Goal: Communication & Community: Answer question/provide support

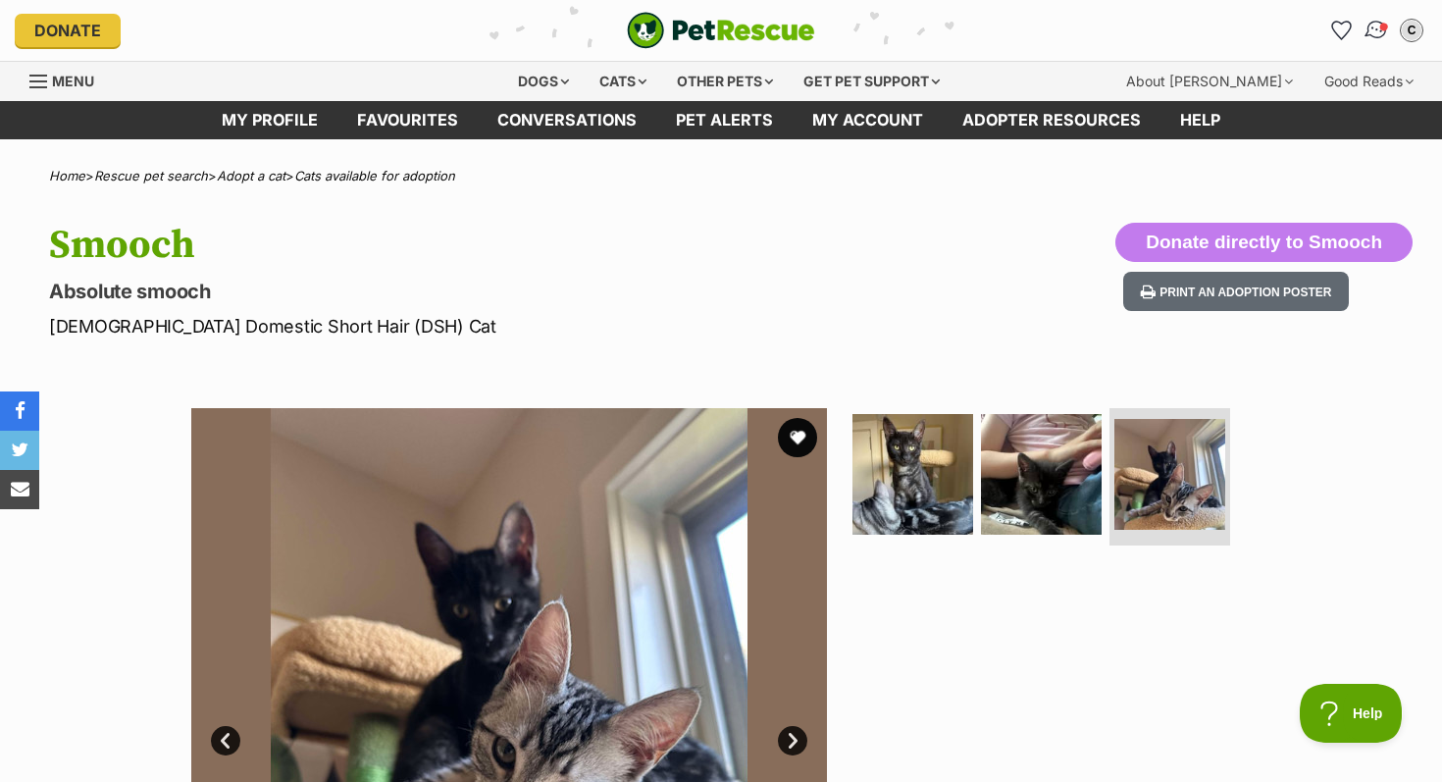
click at [1373, 31] on img "Conversations" at bounding box center [1377, 31] width 26 height 26
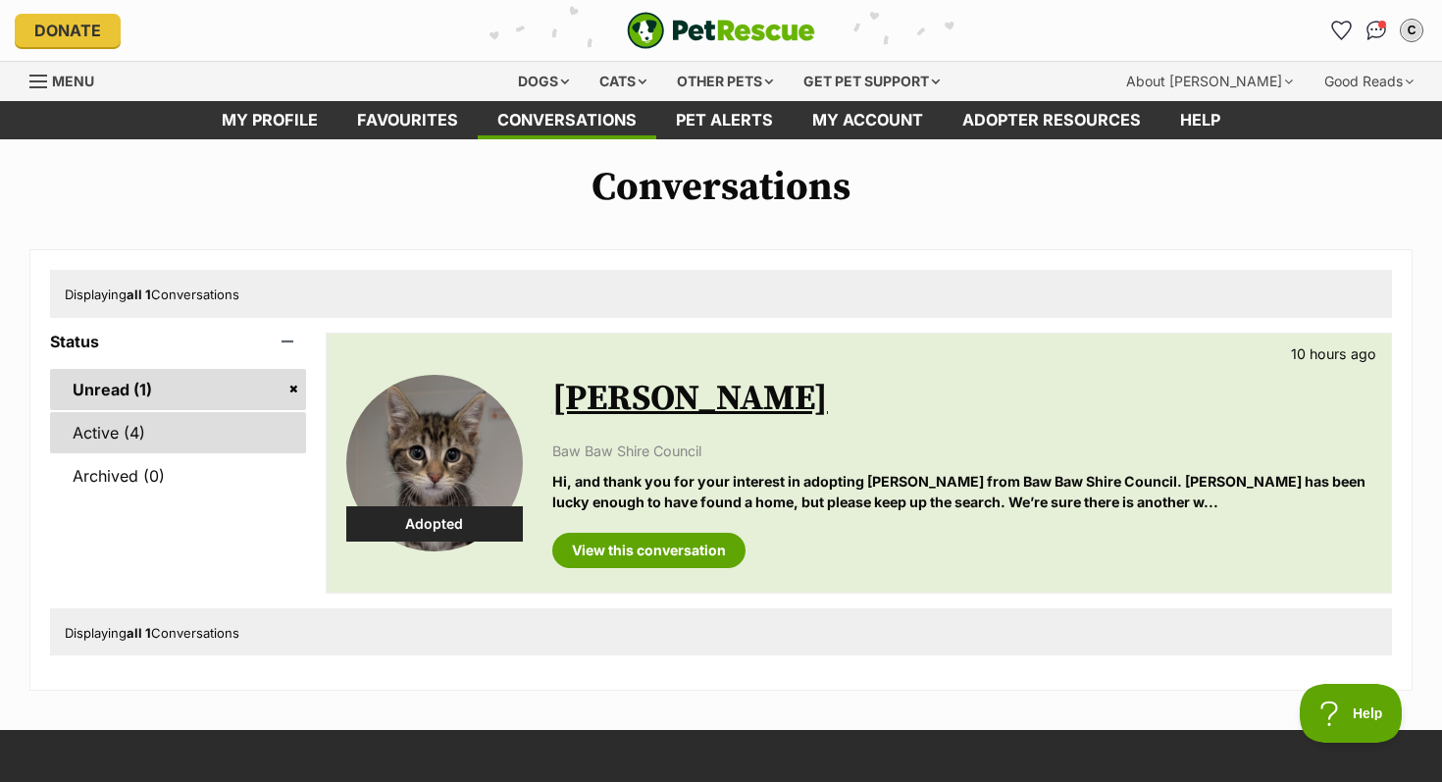
click at [163, 419] on link "Active (4)" at bounding box center [178, 432] width 256 height 41
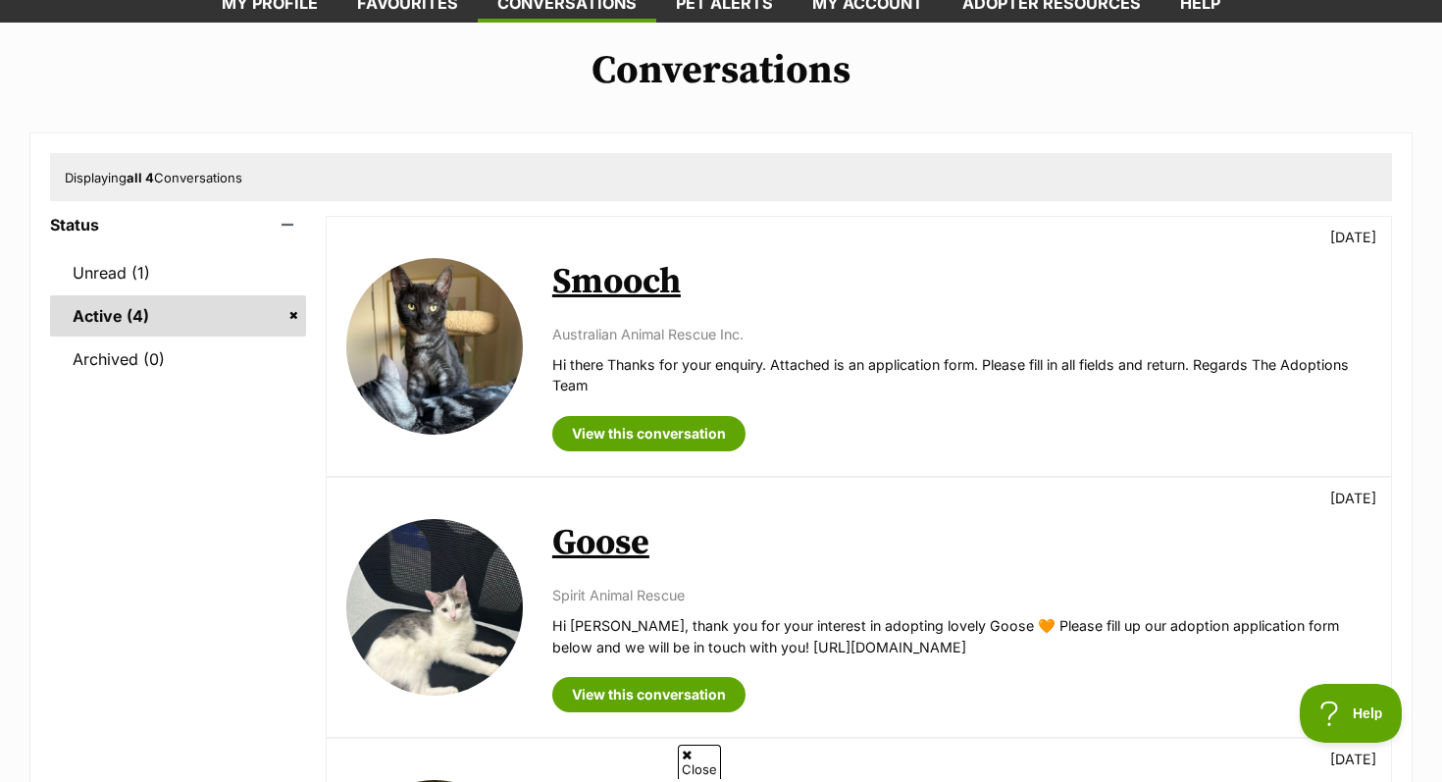
click at [657, 332] on p "Australian Animal Rescue Inc." at bounding box center [961, 334] width 819 height 21
click at [610, 300] on link "Smooch" at bounding box center [616, 282] width 129 height 44
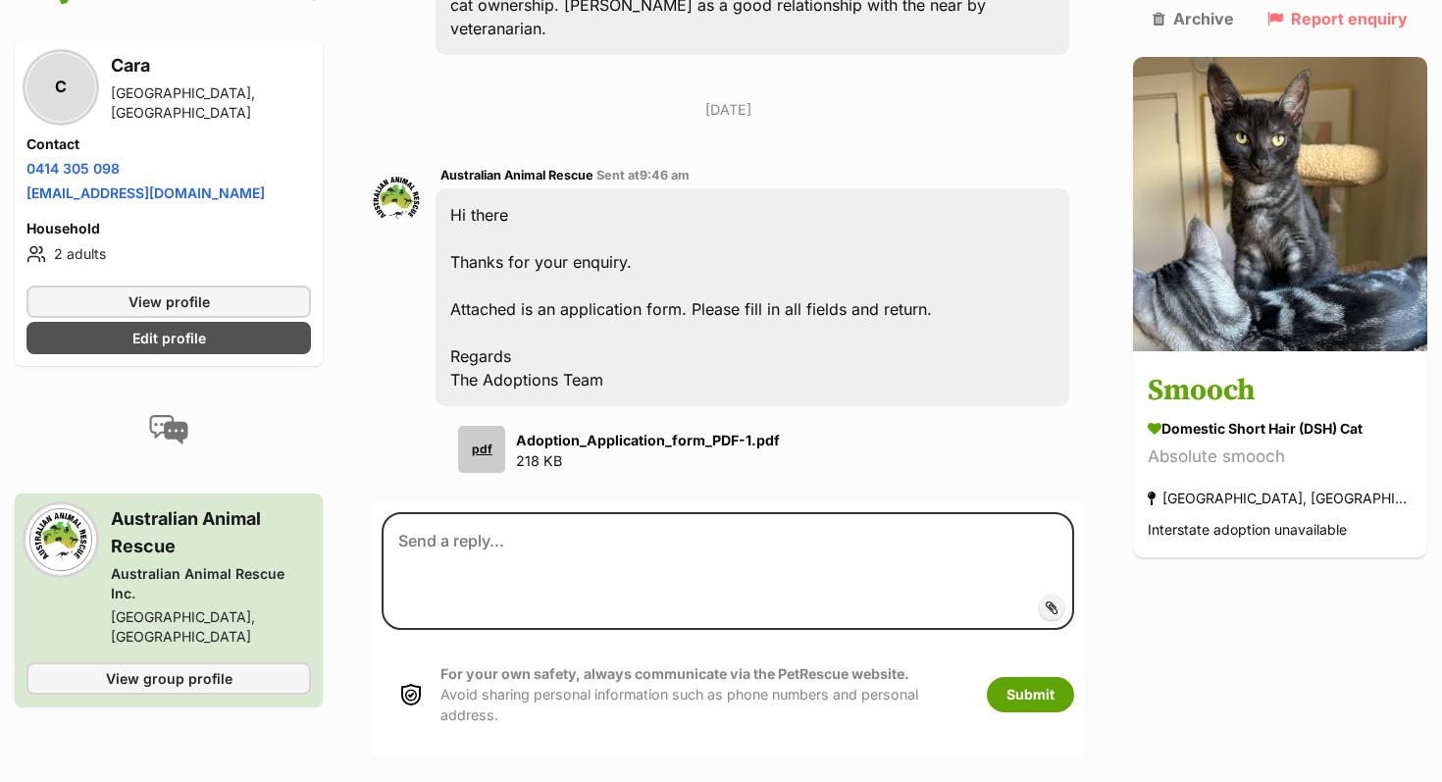
scroll to position [917, 0]
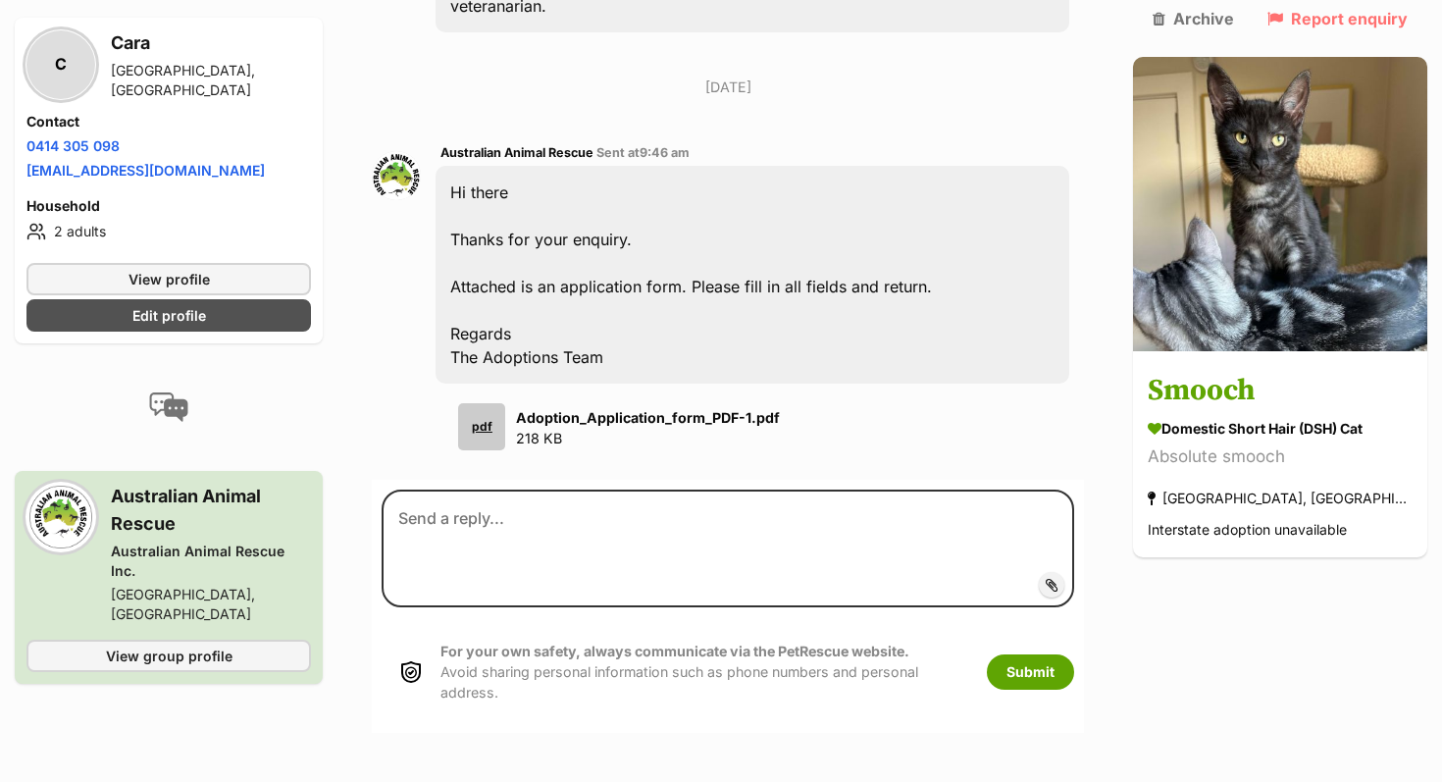
click at [1095, 577] on span "Add attachment" at bounding box center [1119, 585] width 105 height 16
click at [0, 0] on input "Add attachment" at bounding box center [0, 0] width 0 height 0
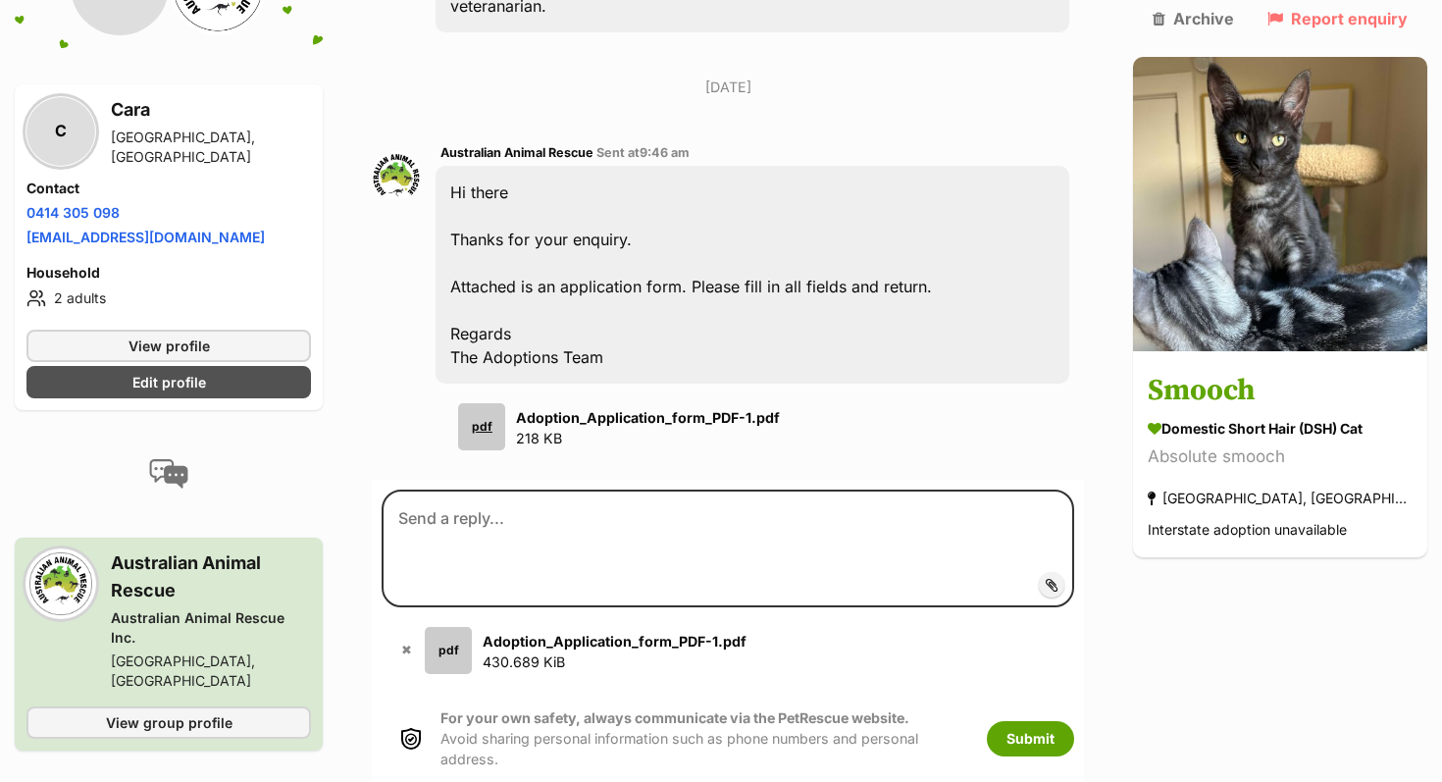
click at [546, 633] on strong "Adoption_Application_form_PDF-1.pdf" at bounding box center [615, 641] width 264 height 17
click at [535, 654] on span "430.689 KiB" at bounding box center [524, 662] width 82 height 17
click at [472, 629] on div "pdf" at bounding box center [448, 650] width 47 height 47
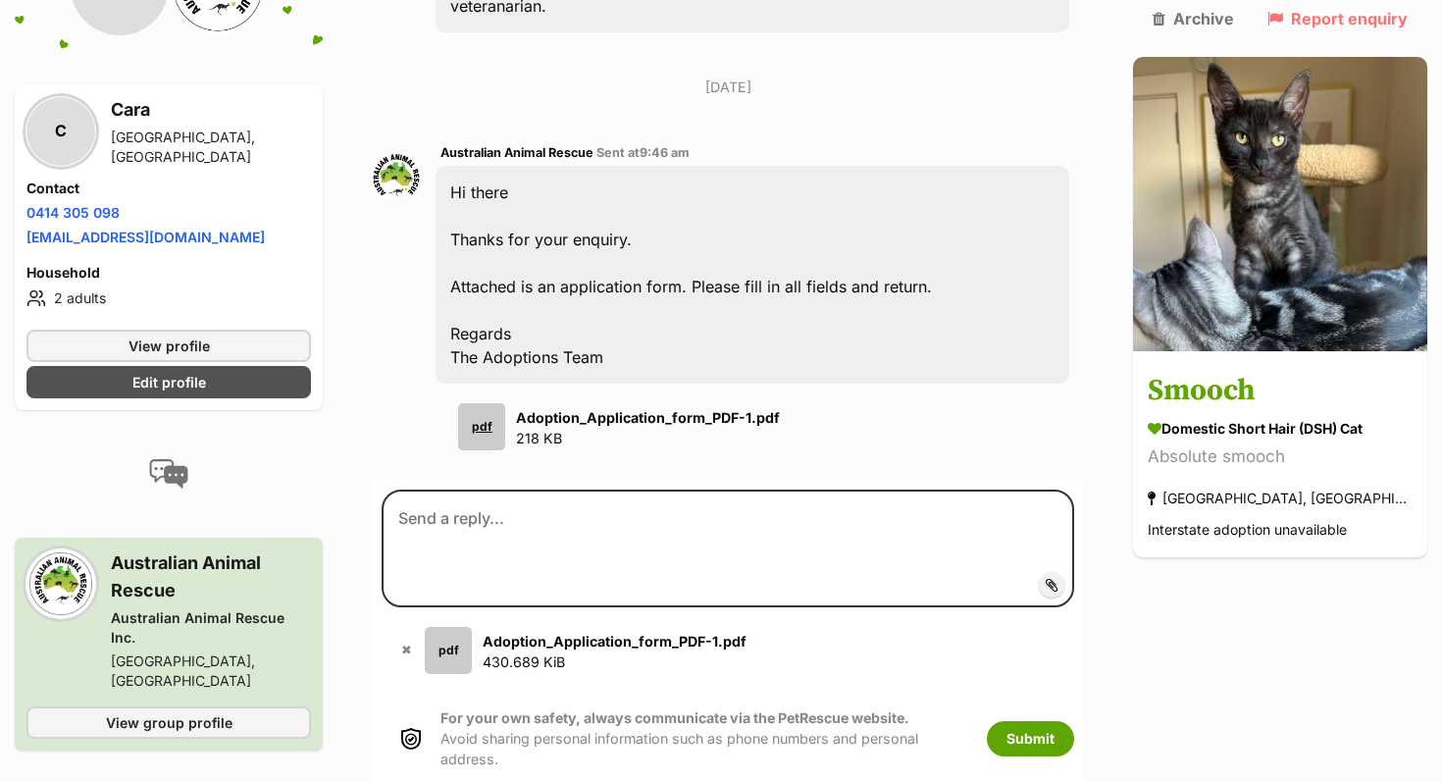
click at [713, 633] on strong "Adoption_Application_form_PDF-1.pdf" at bounding box center [615, 641] width 264 height 17
click at [1074, 721] on button "Submit" at bounding box center [1030, 738] width 87 height 35
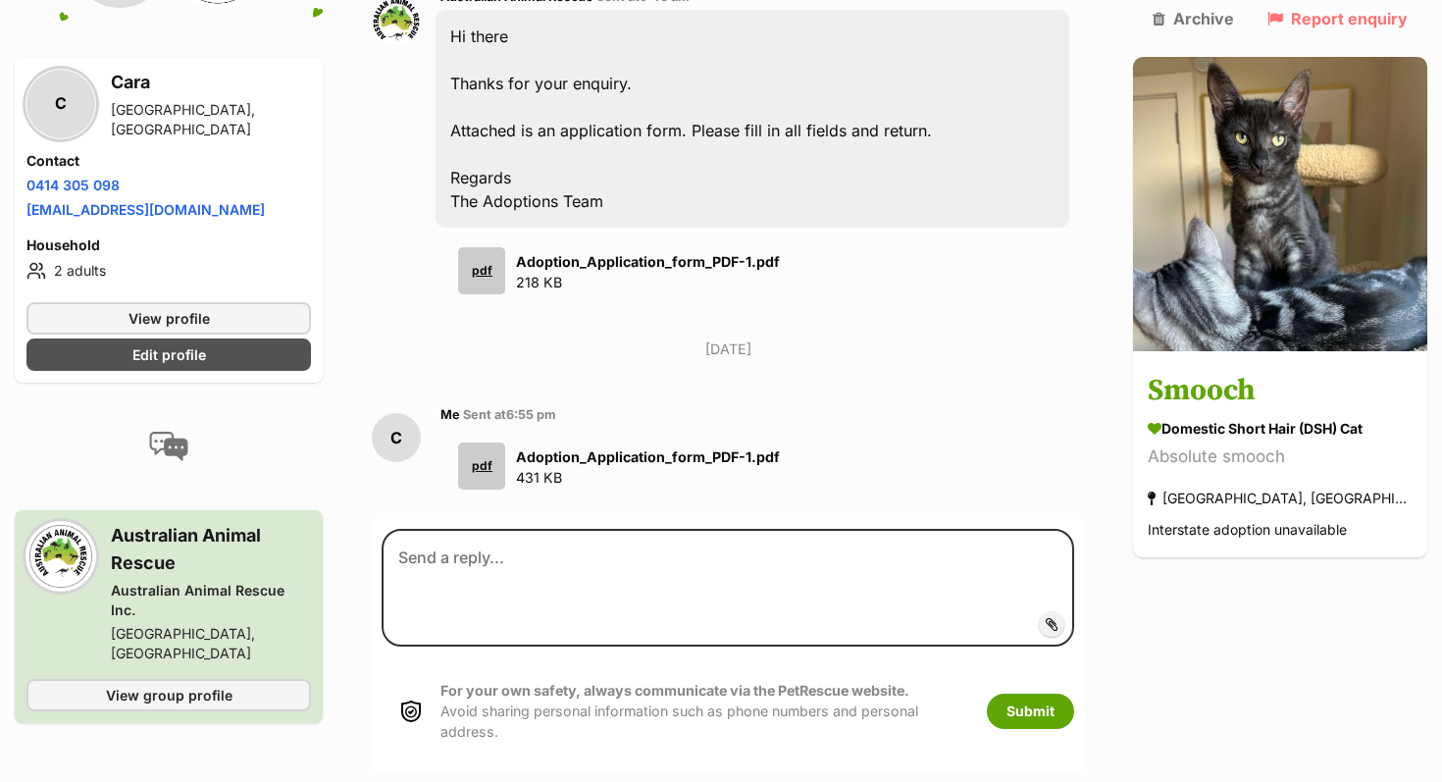
scroll to position [1104, 0]
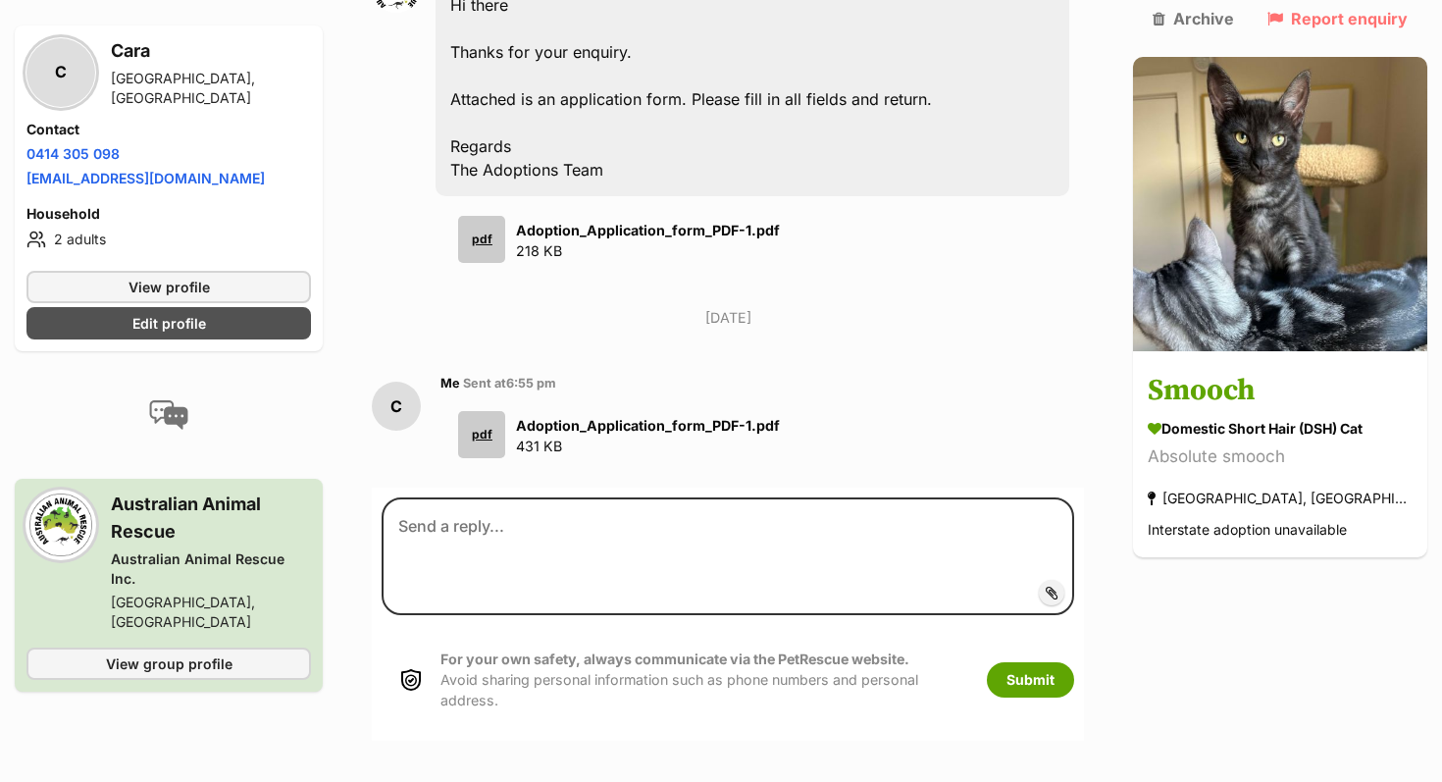
click at [584, 417] on strong "Adoption_Application_form_PDF-1.pdf" at bounding box center [648, 425] width 264 height 17
click at [458, 411] on div "pdf Adoption_Application_form_PDF-1.pdf 431 KB" at bounding box center [753, 434] width 634 height 47
click at [483, 411] on div "pdf" at bounding box center [481, 434] width 47 height 47
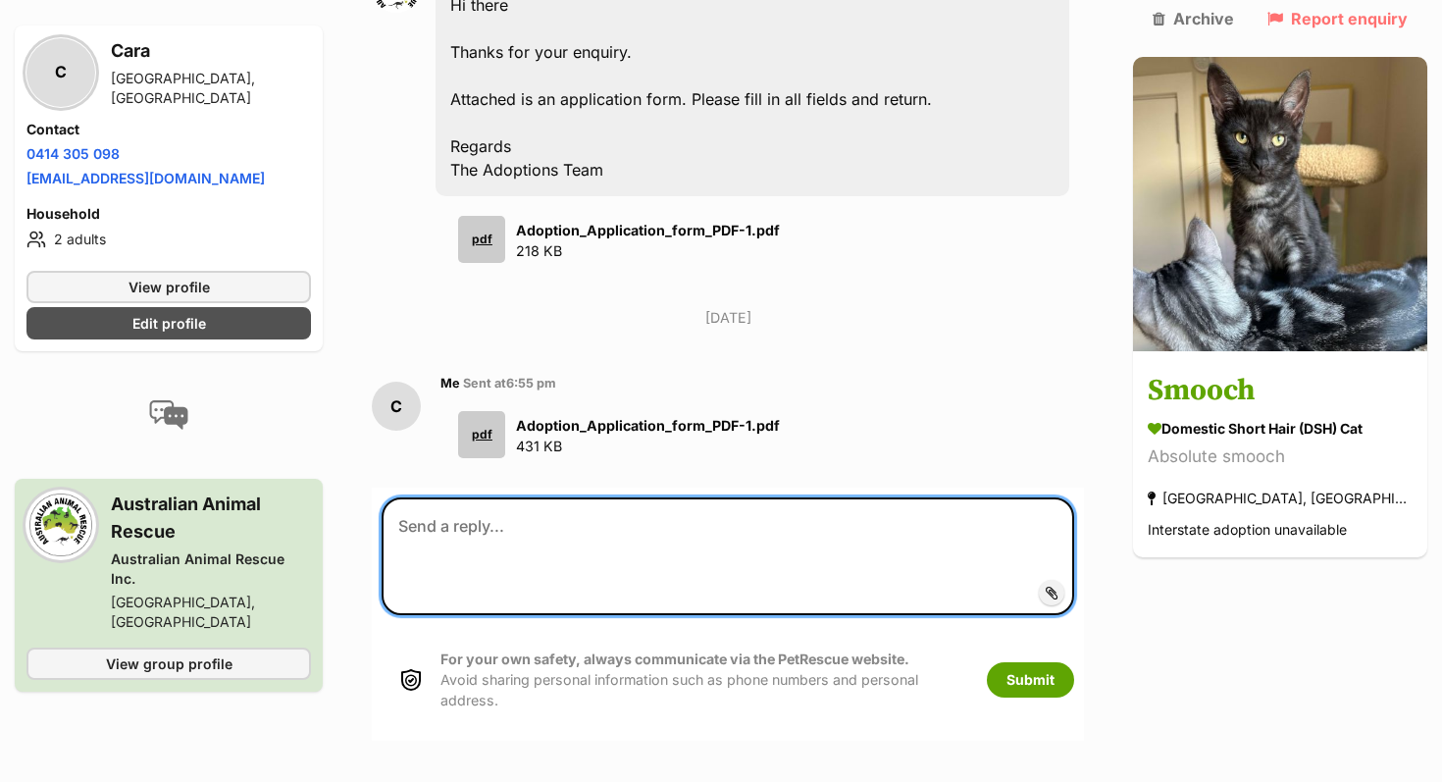
click at [494, 503] on textarea at bounding box center [728, 557] width 693 height 118
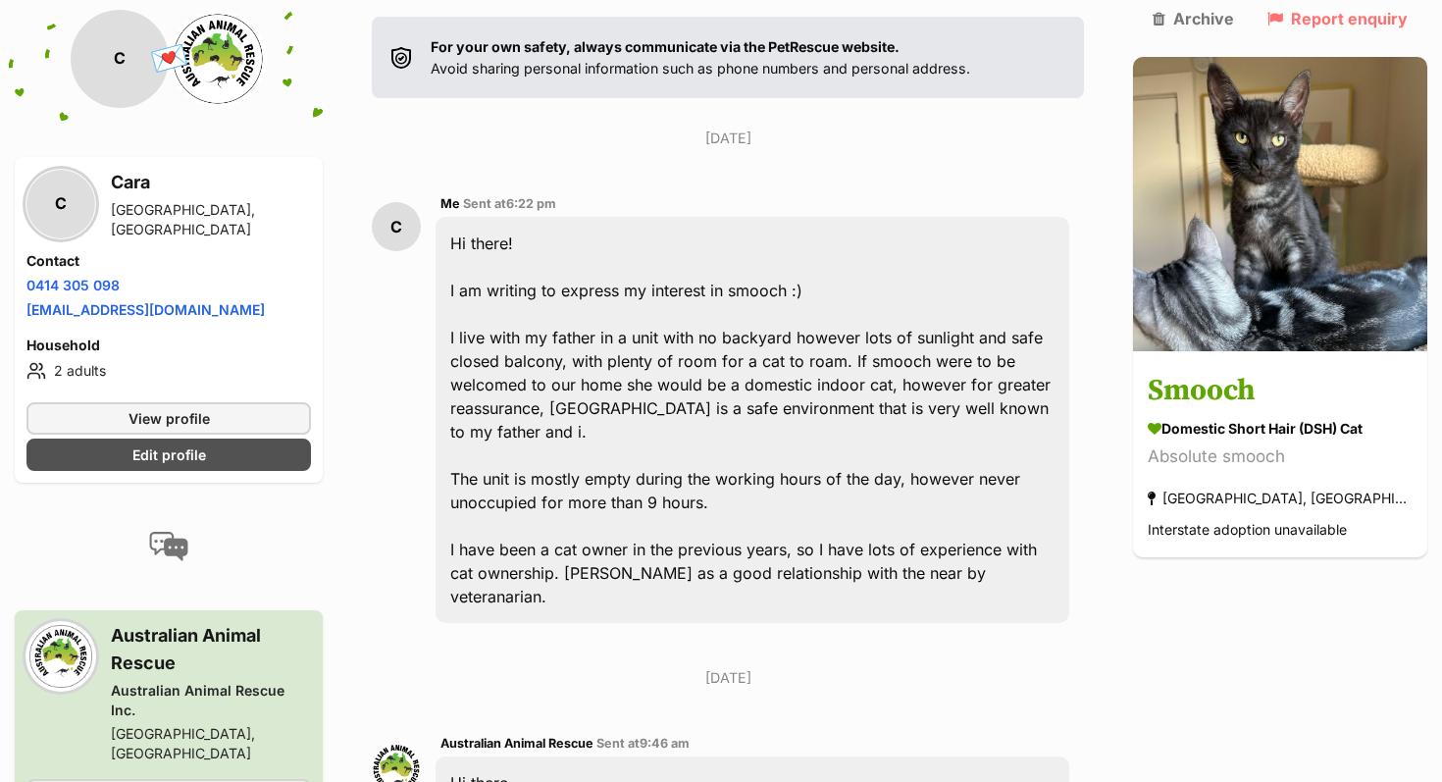
scroll to position [0, 0]
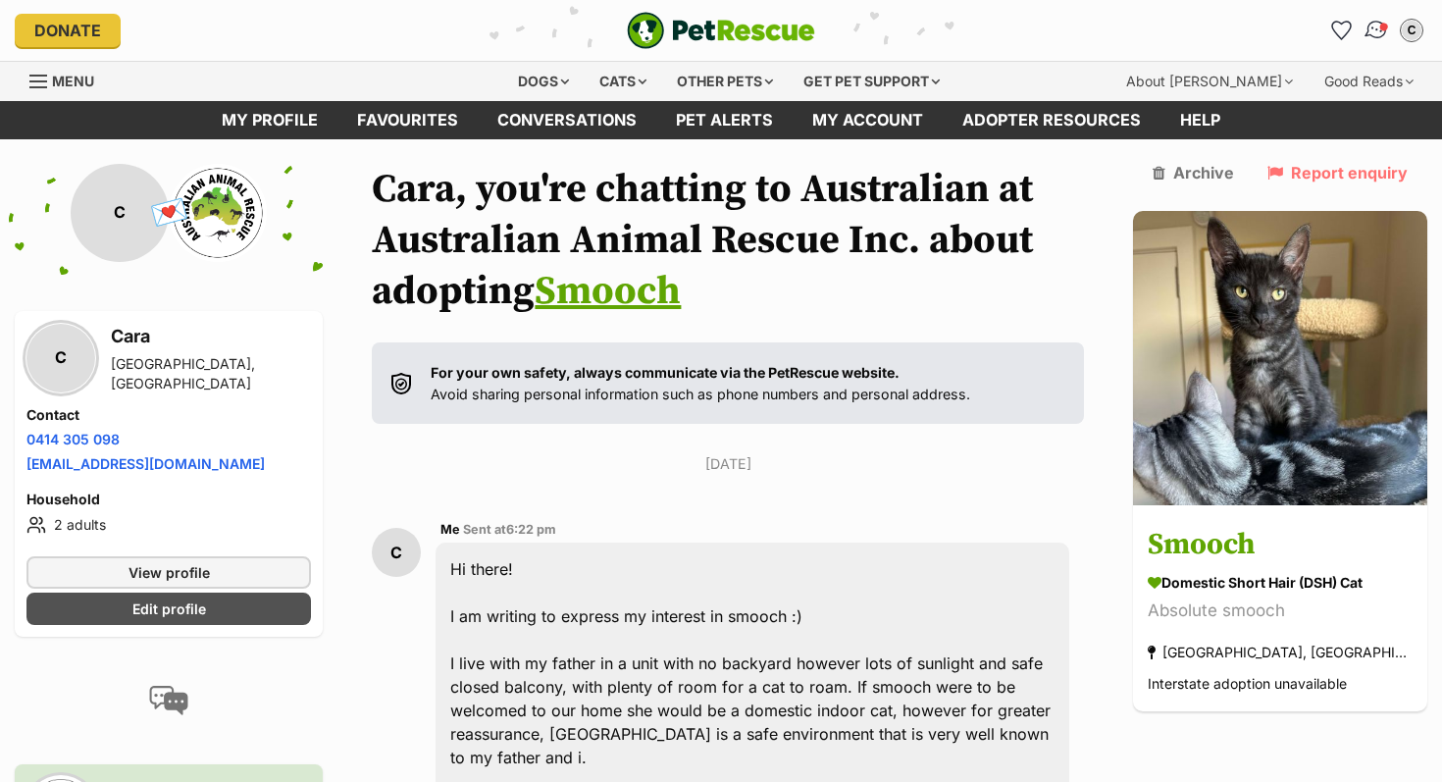
click at [1367, 33] on img "Conversations" at bounding box center [1377, 31] width 26 height 26
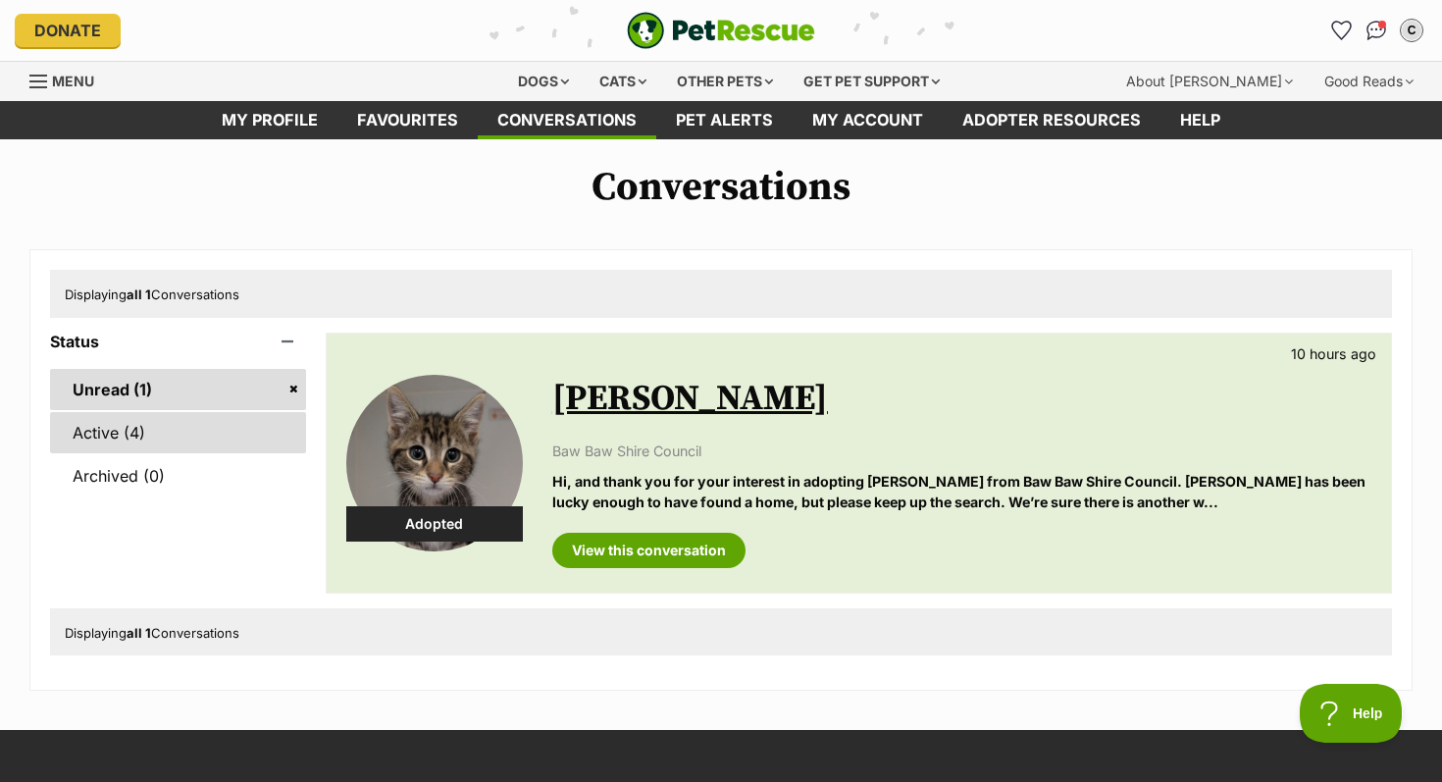
click at [206, 420] on link "Active (4)" at bounding box center [178, 432] width 256 height 41
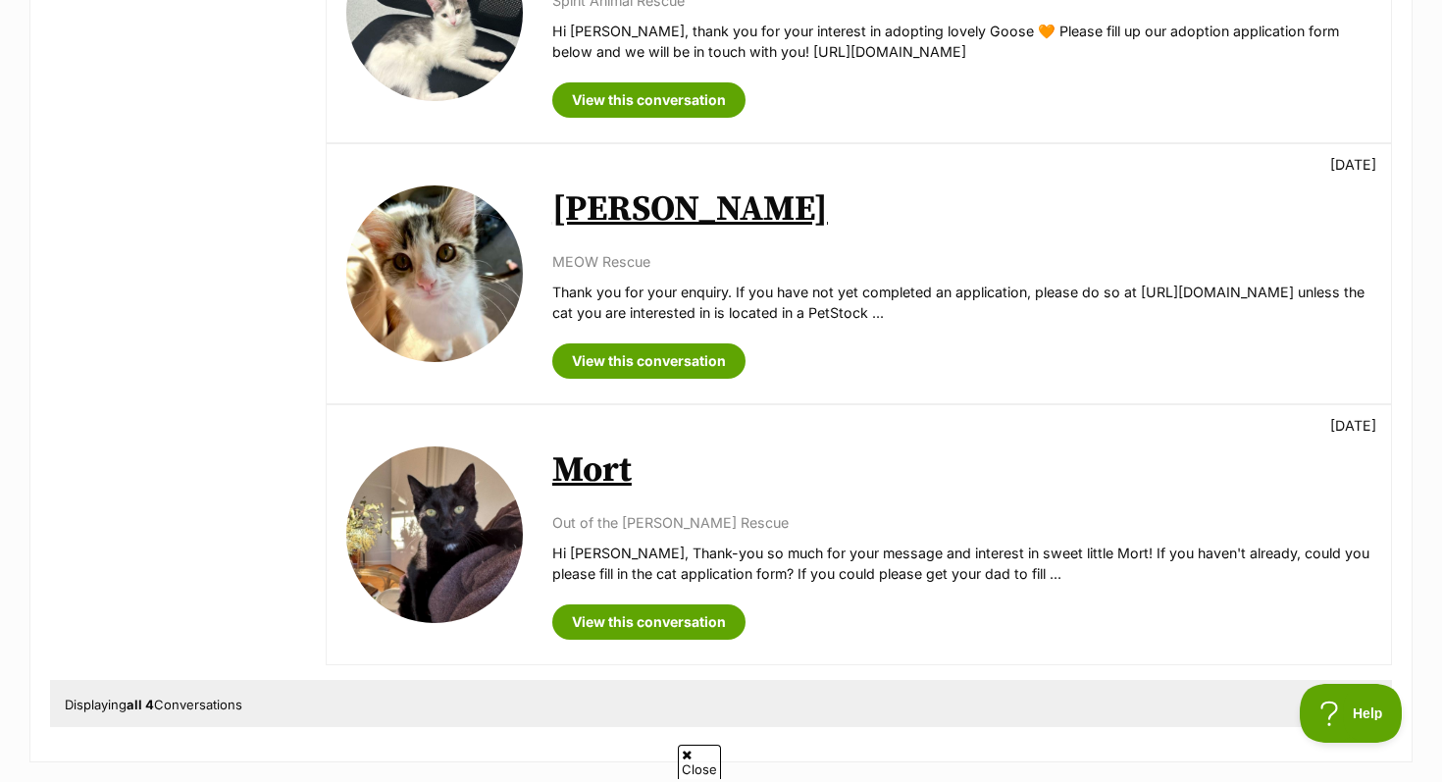
scroll to position [702, 0]
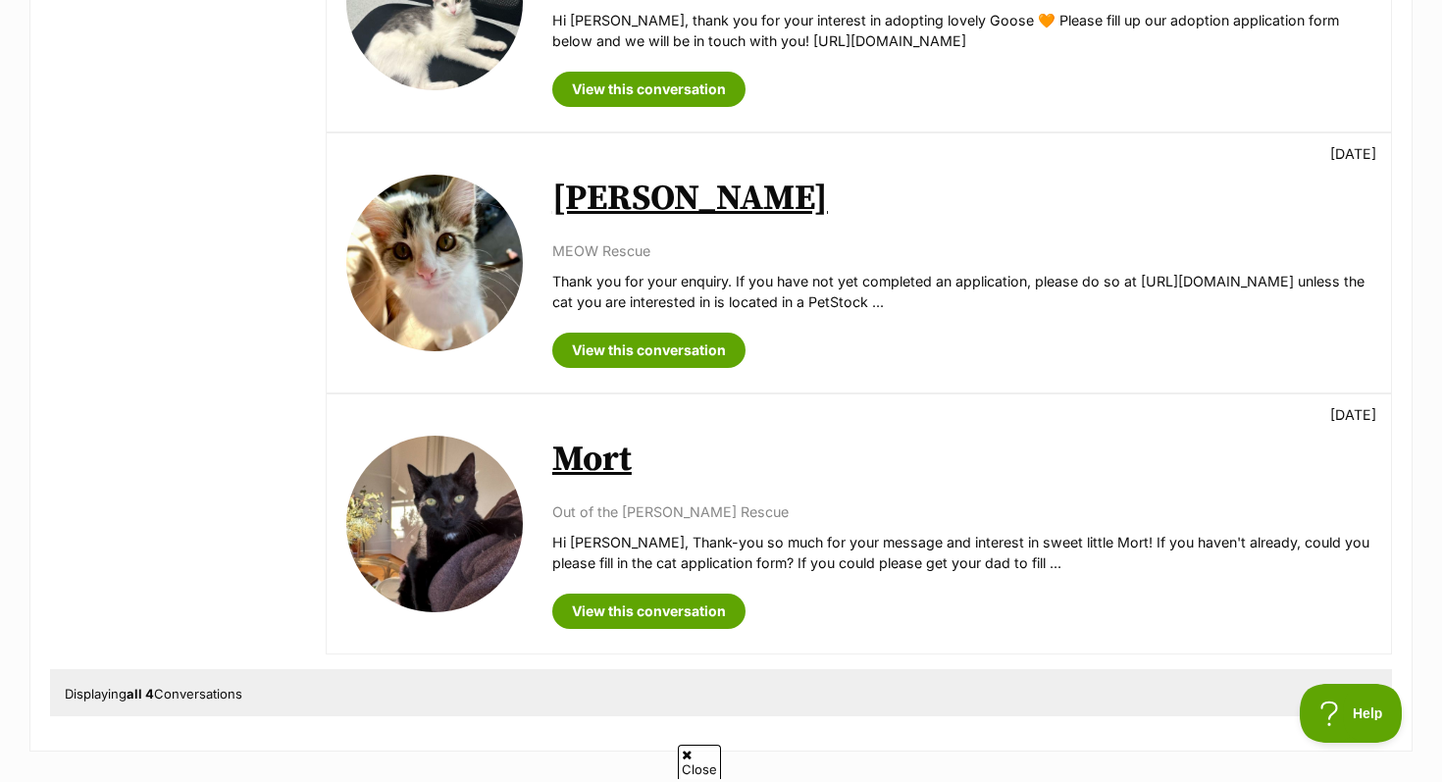
click at [640, 631] on div "Available Mort [DATE] Out of the [PERSON_NAME] Rescue Hi [PERSON_NAME], Thank-y…" at bounding box center [859, 523] width 1065 height 259
click at [624, 605] on link "View this conversation" at bounding box center [648, 611] width 193 height 35
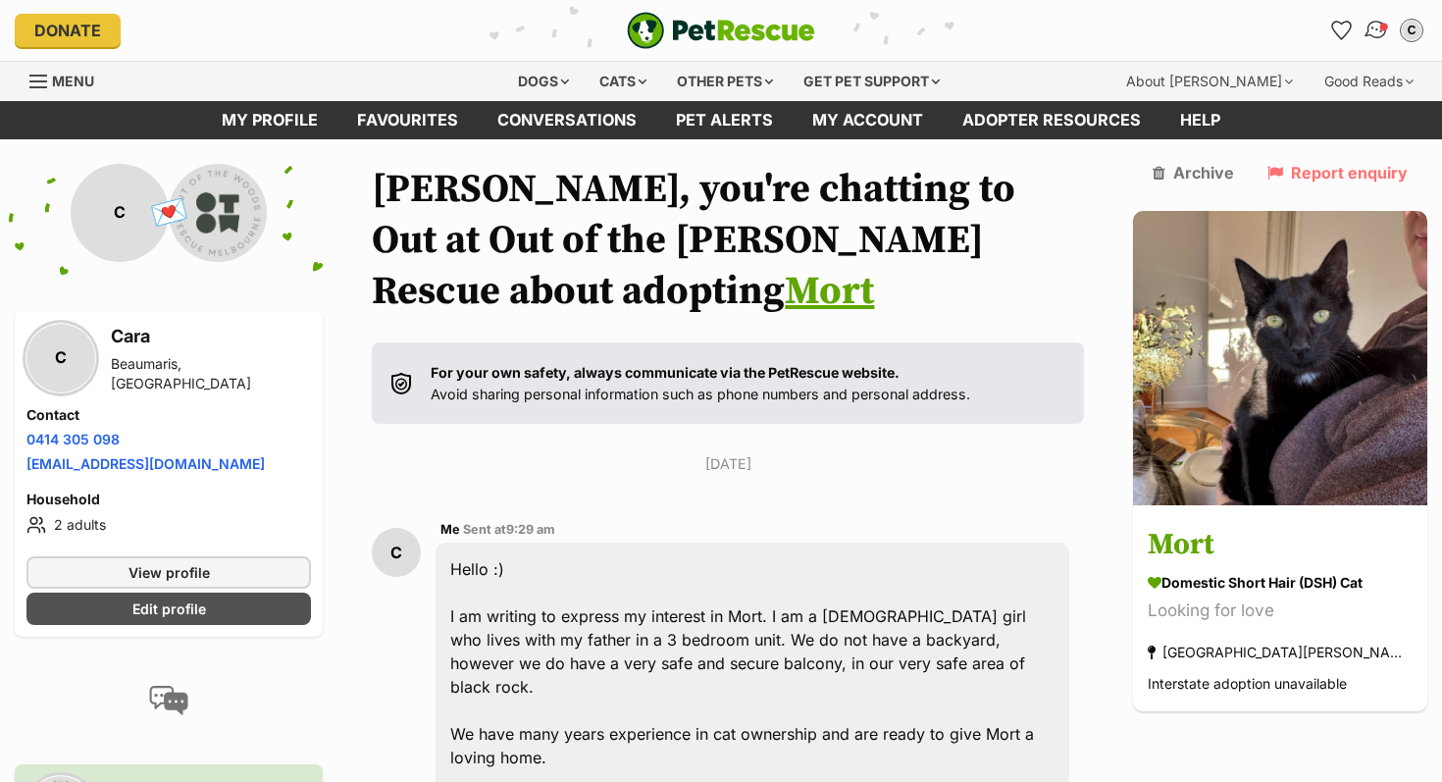
click at [1372, 37] on img "Conversations" at bounding box center [1377, 31] width 26 height 26
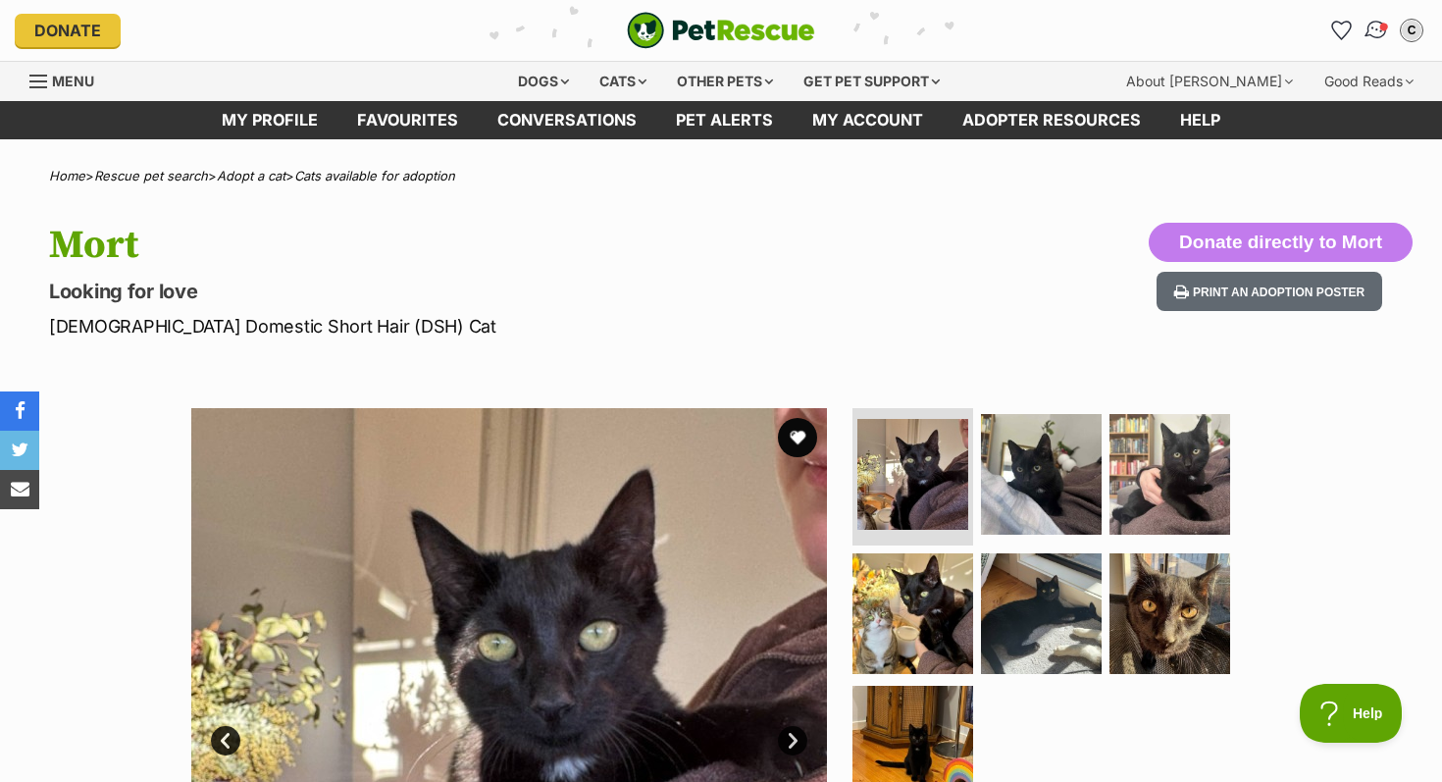
click at [1375, 24] on img "Conversations" at bounding box center [1377, 31] width 26 height 26
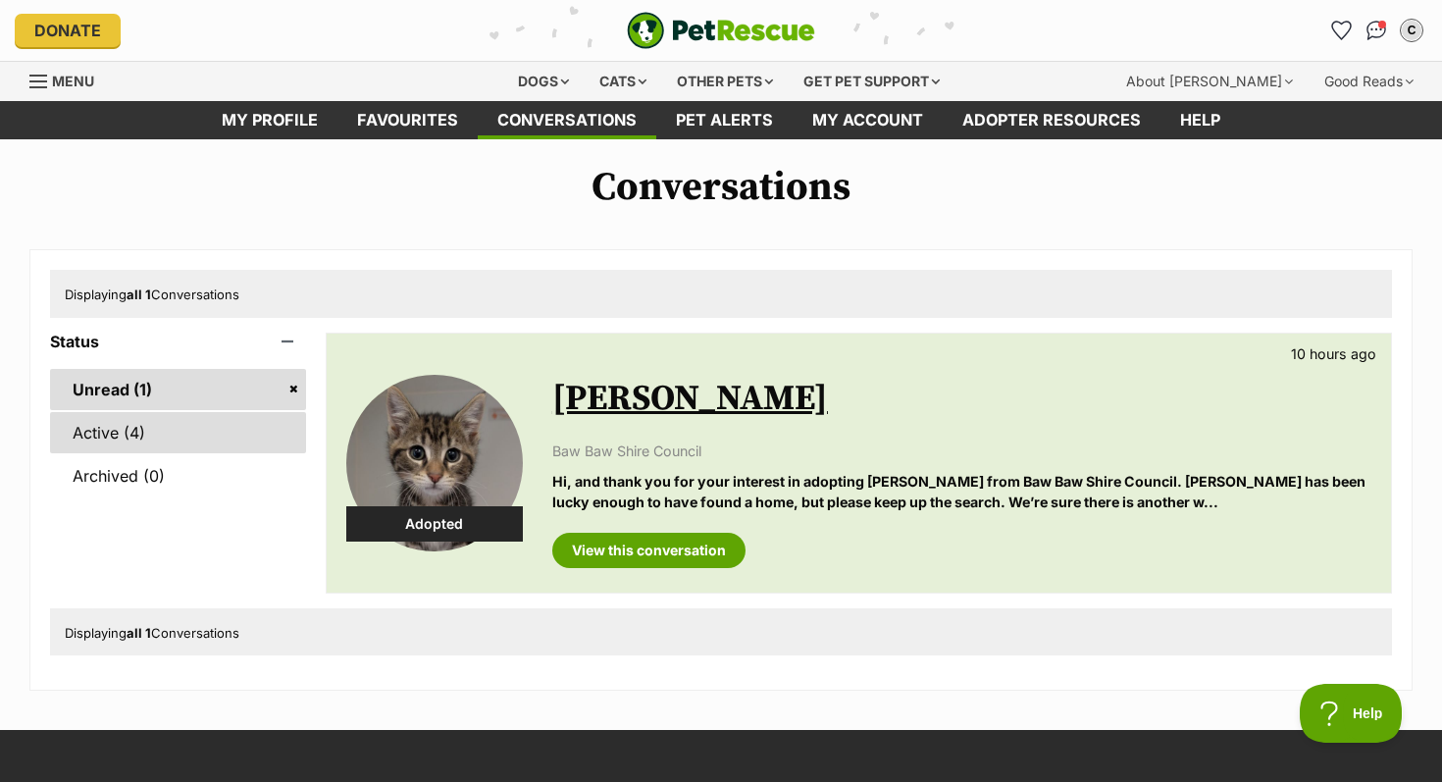
click at [104, 431] on link "Active (4)" at bounding box center [178, 432] width 256 height 41
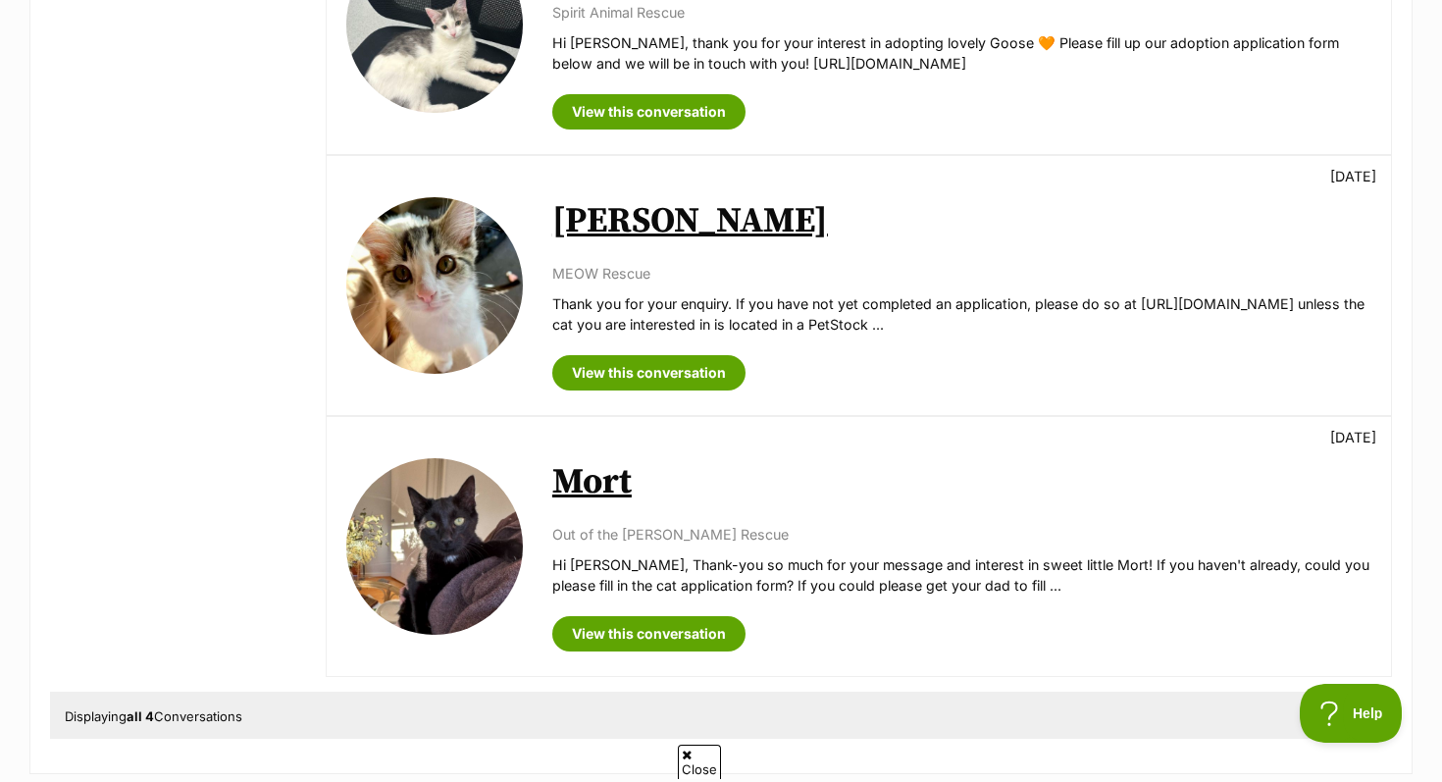
scroll to position [677, 0]
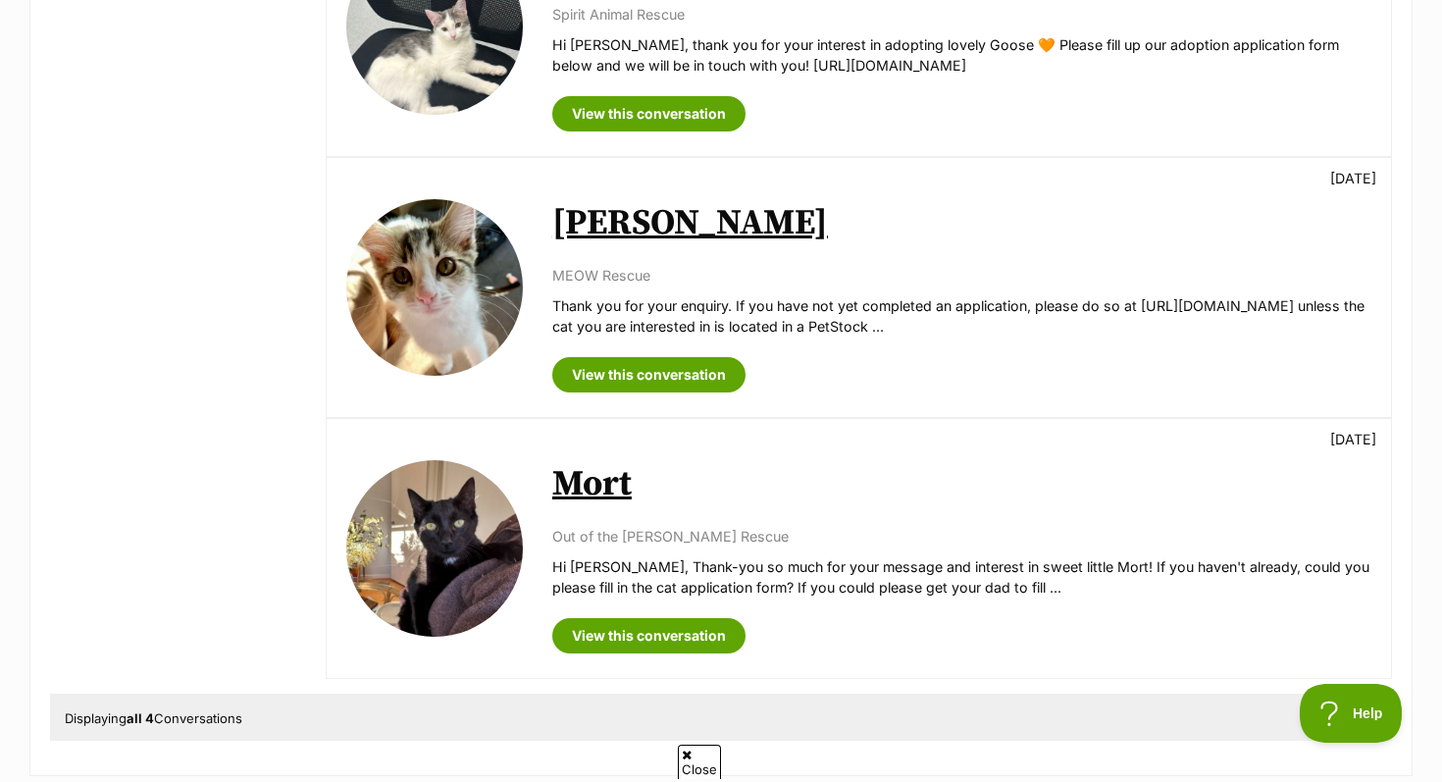
click at [585, 477] on link "Mort" at bounding box center [591, 484] width 79 height 44
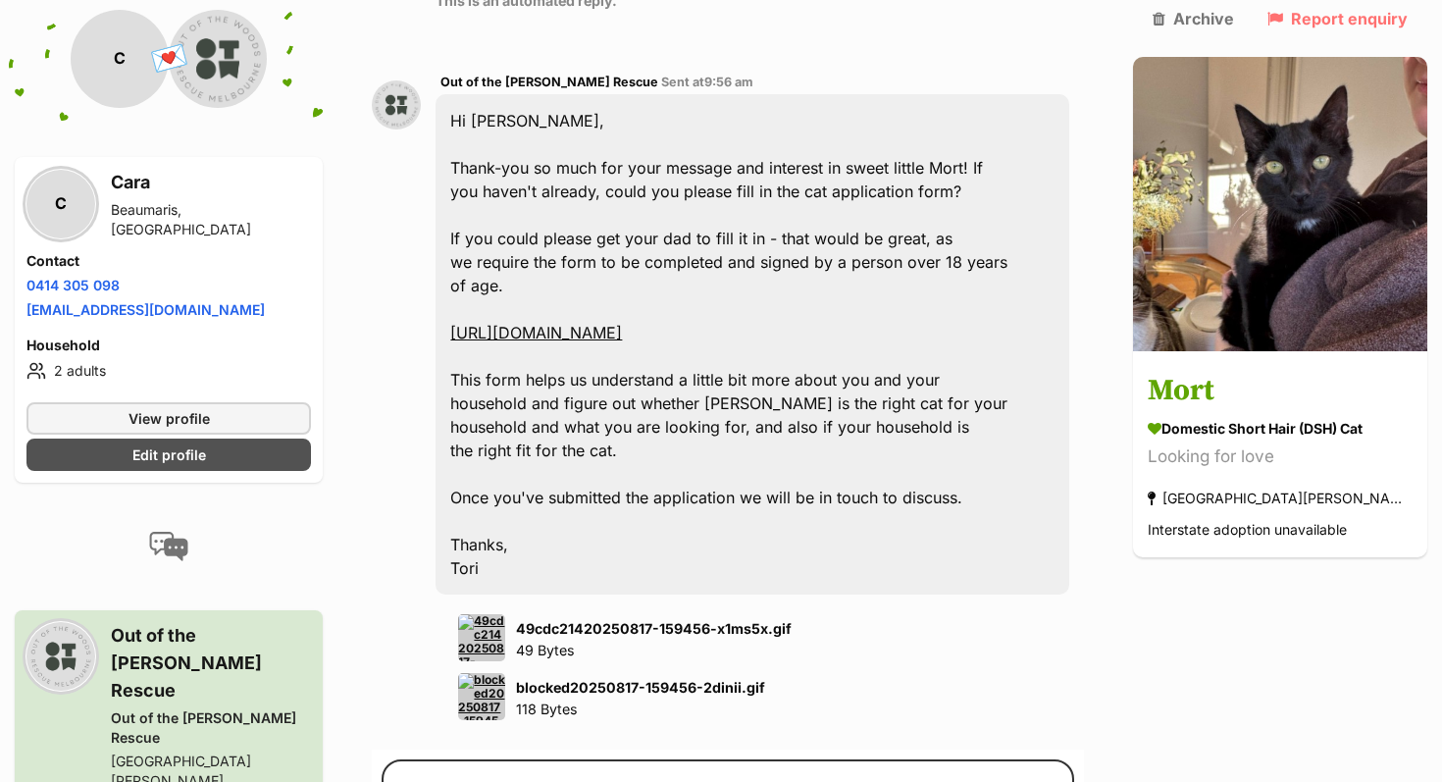
scroll to position [1330, 0]
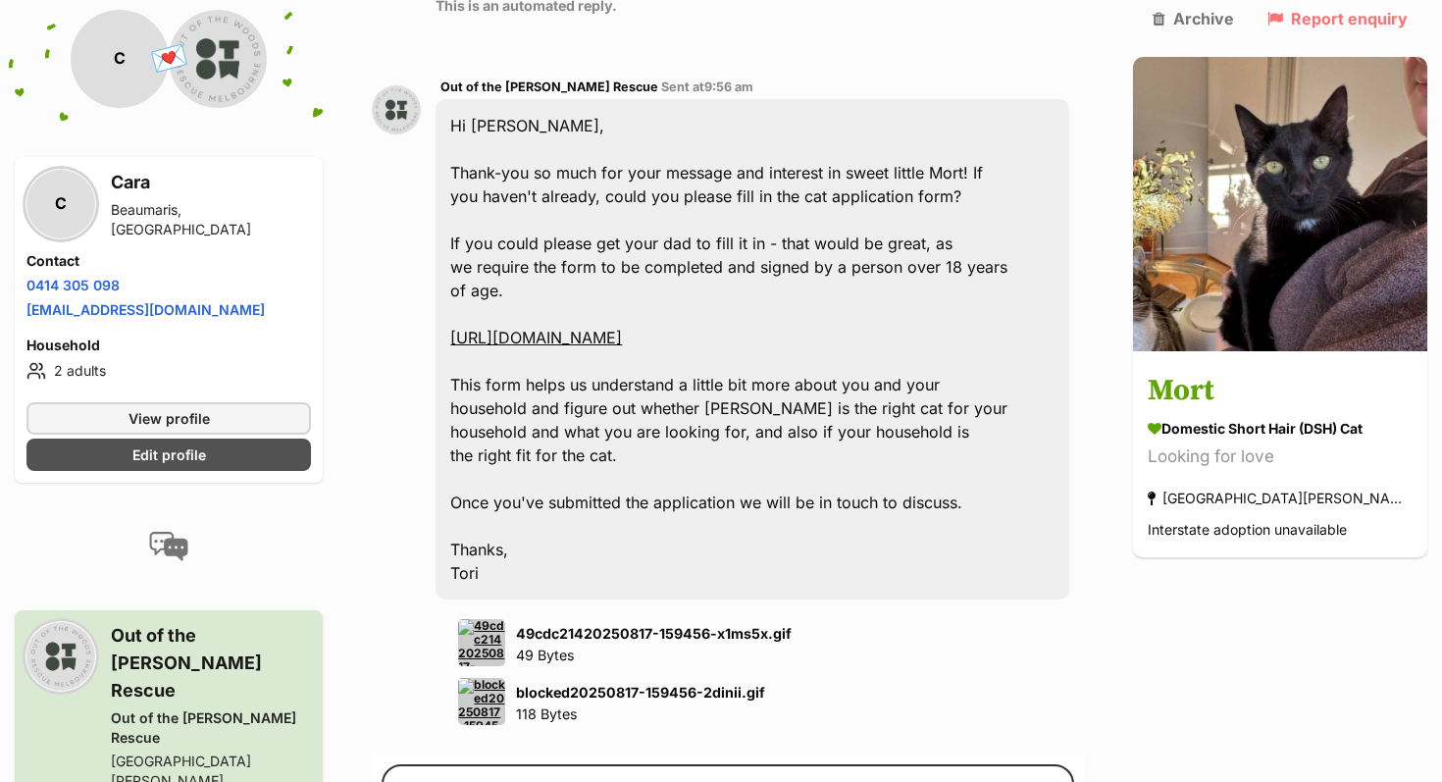
click at [592, 625] on strong "49cdc21420250817-159456-x1ms5x.gif" at bounding box center [654, 633] width 276 height 17
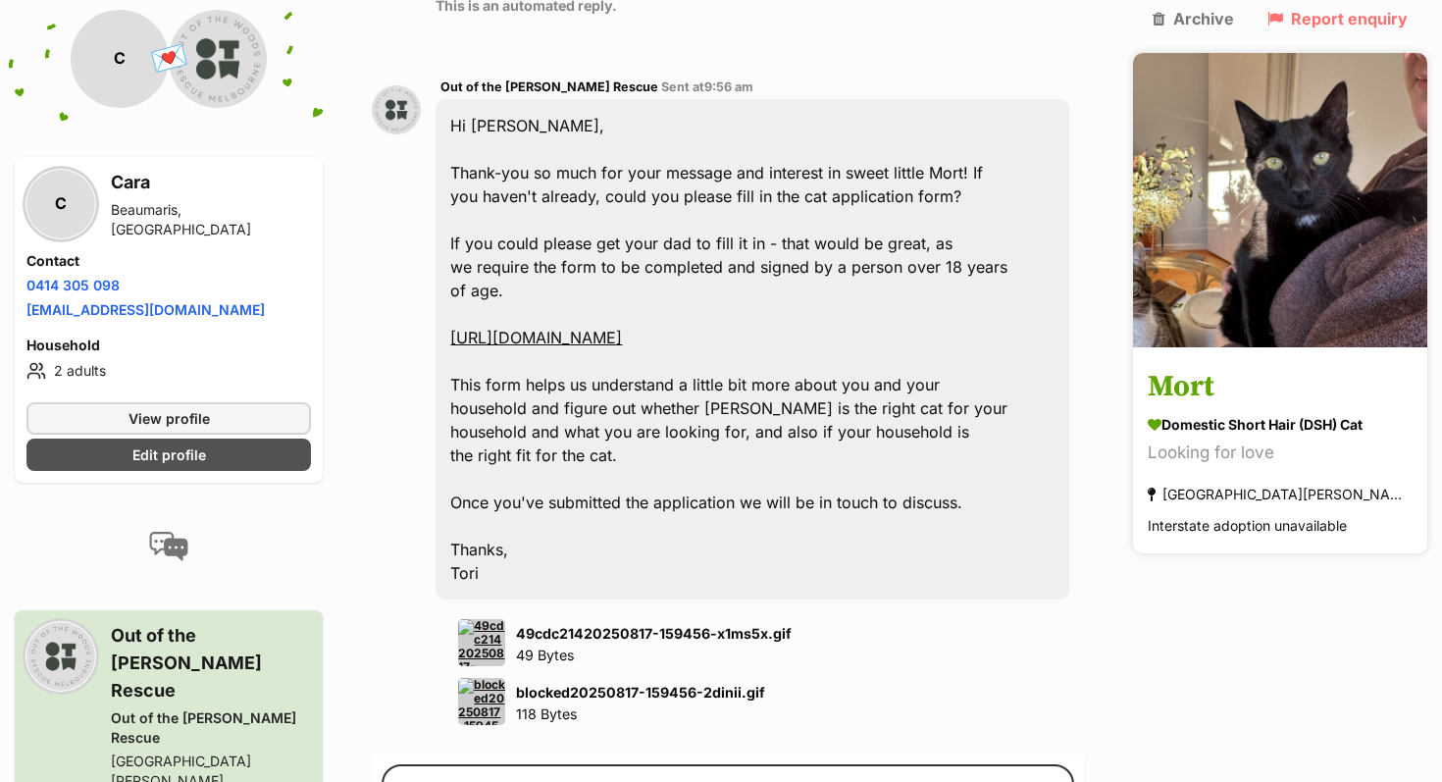
scroll to position [0, 0]
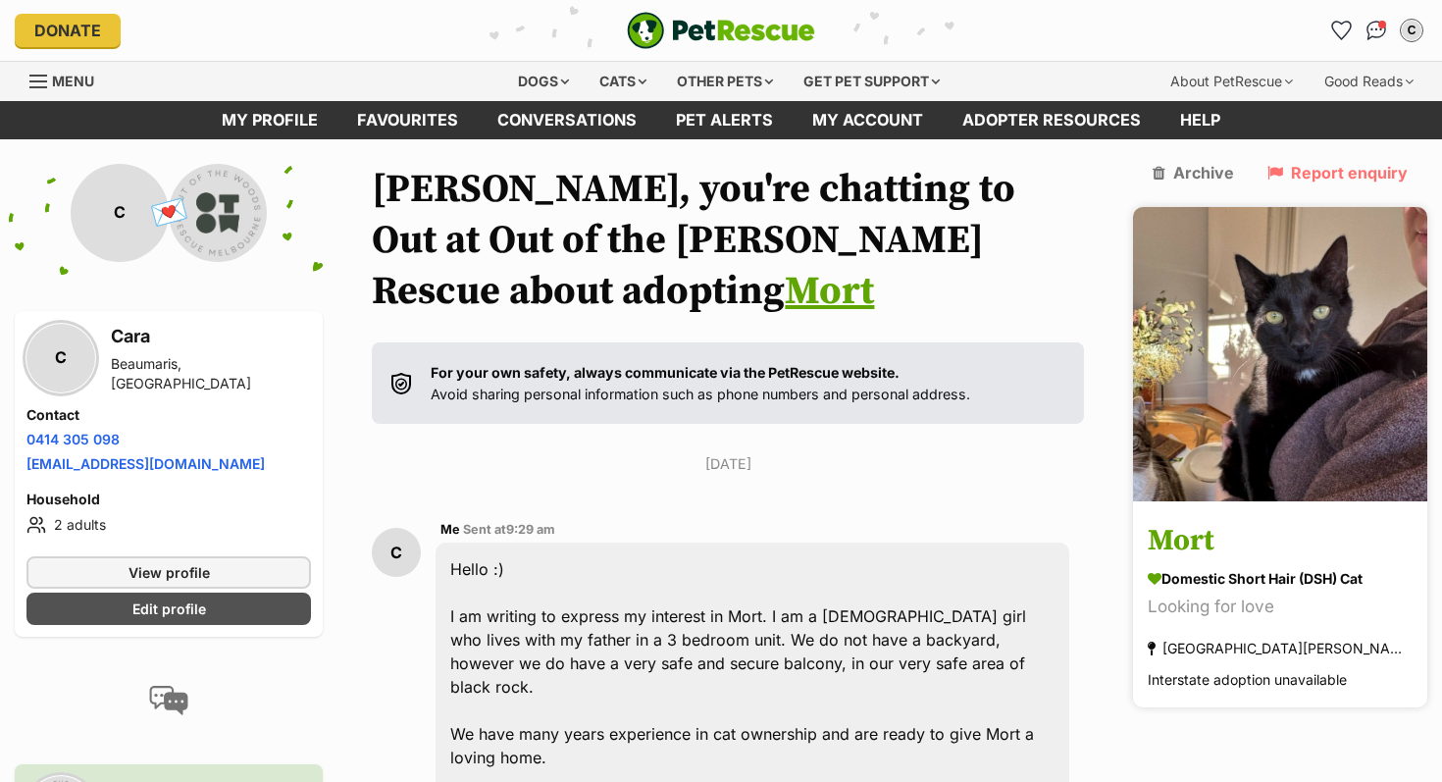
click at [1294, 354] on img at bounding box center [1280, 354] width 294 height 294
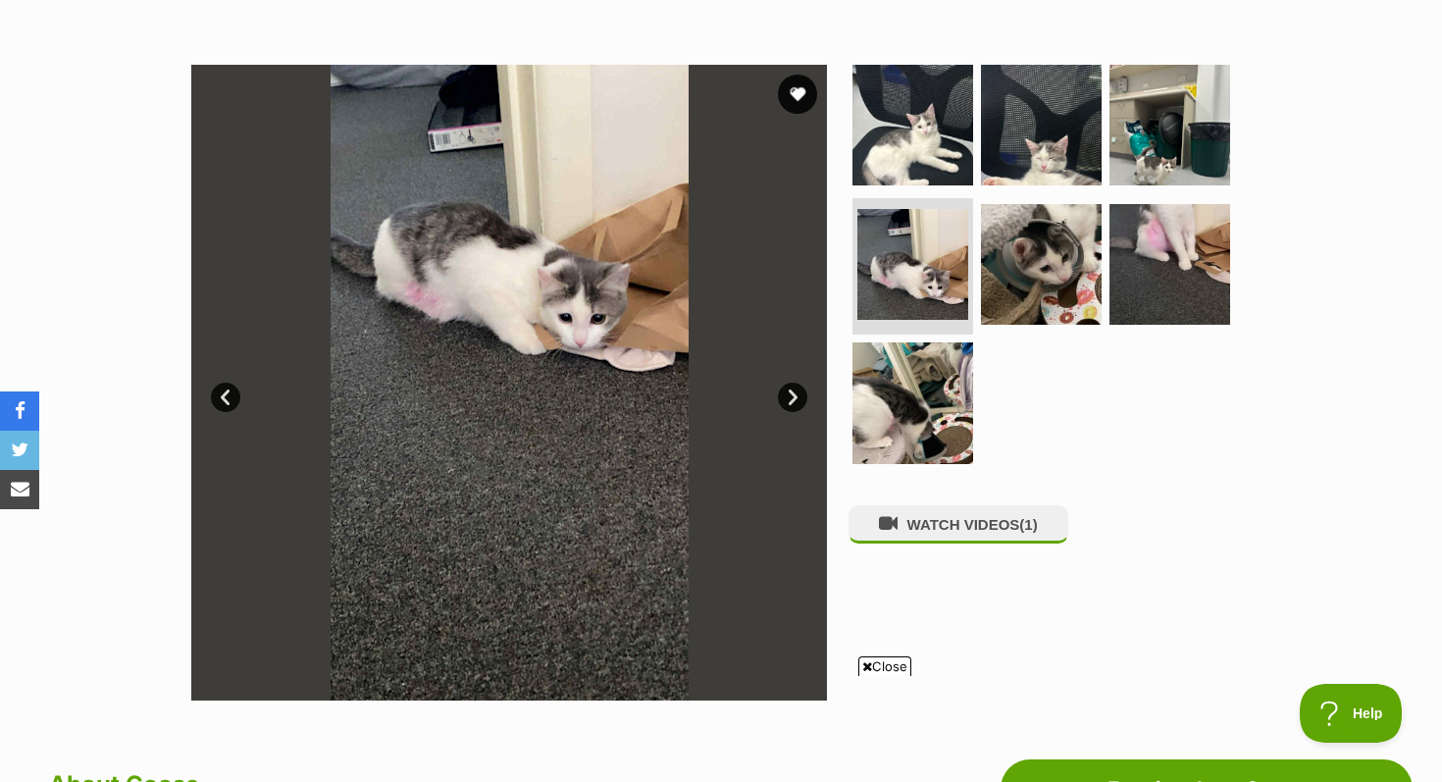
click at [799, 391] on link "Next" at bounding box center [792, 397] width 29 height 29
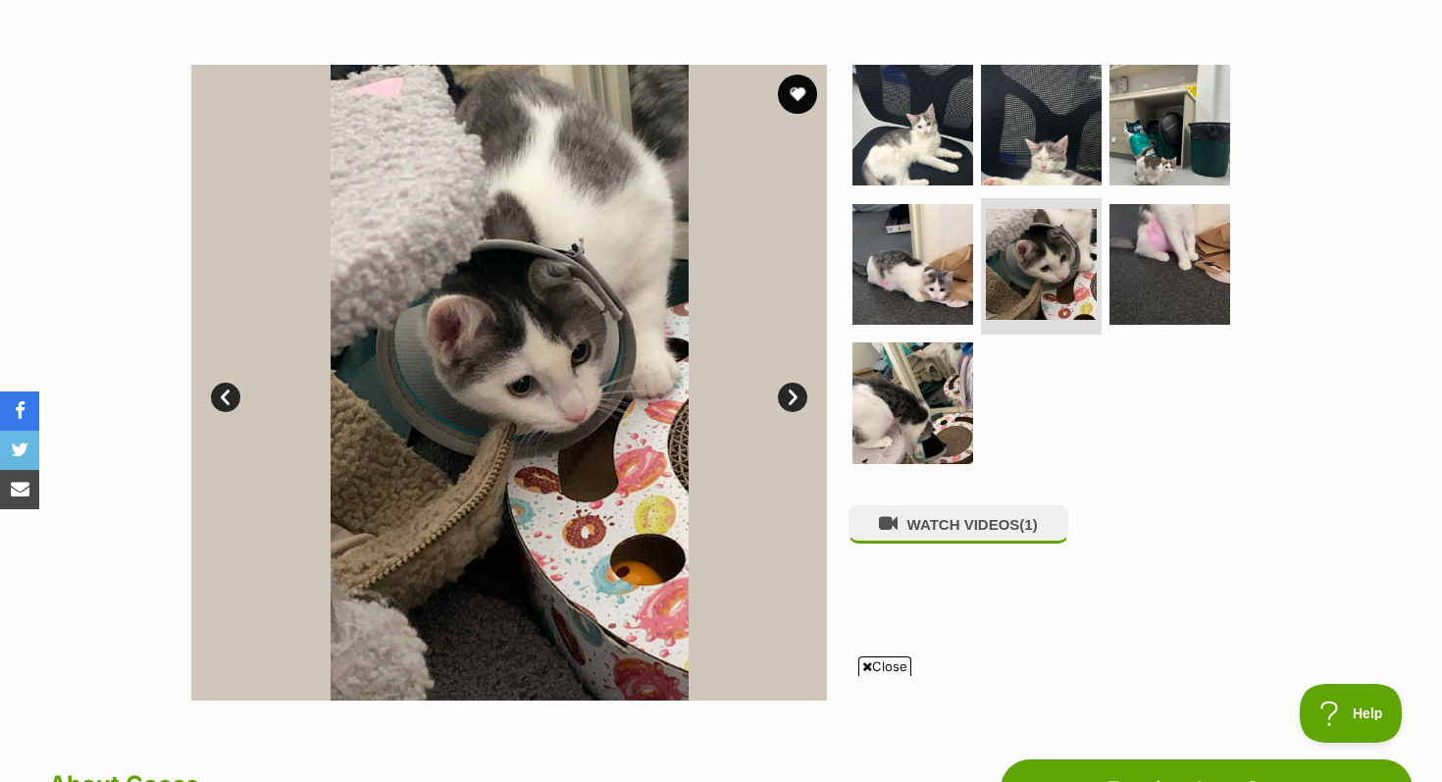
click at [796, 391] on link "Next" at bounding box center [792, 397] width 29 height 29
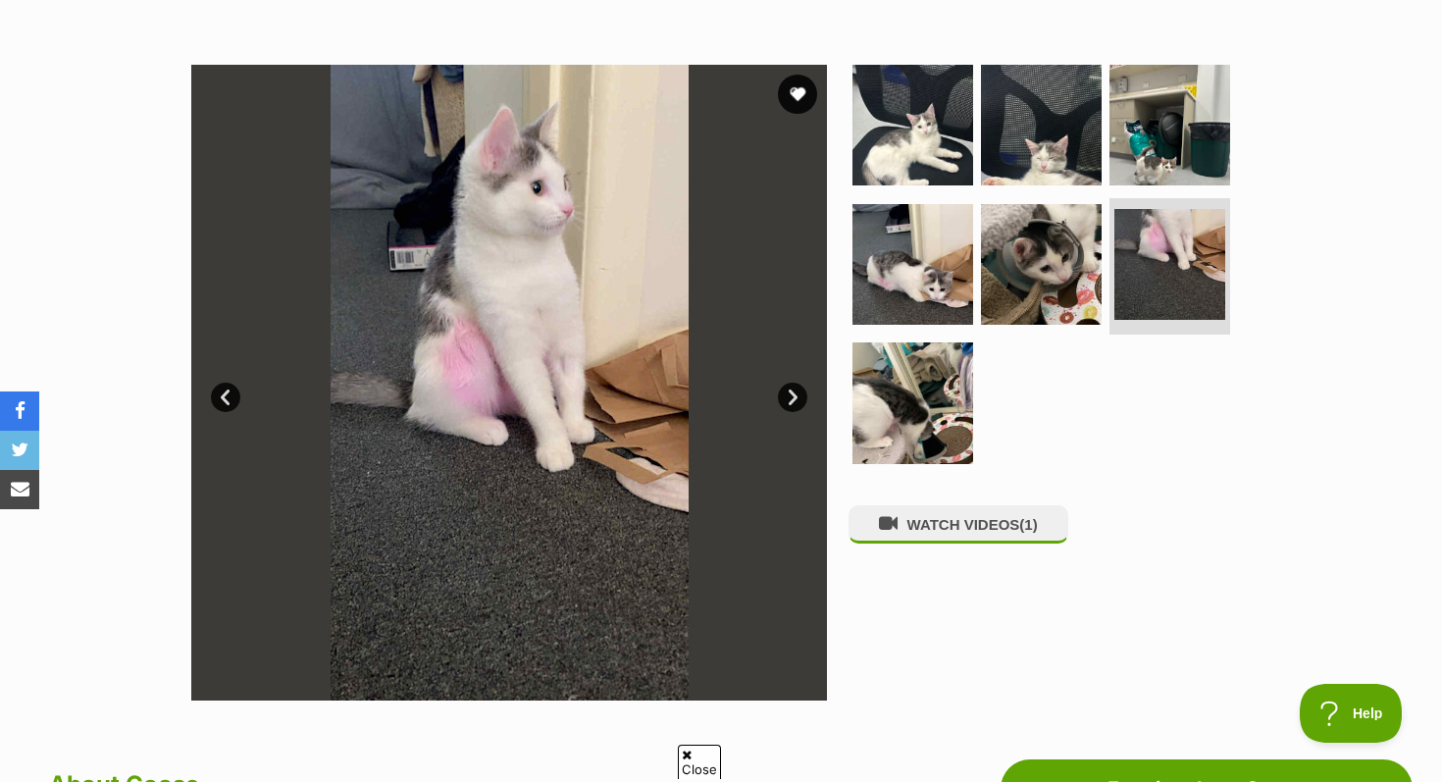
click at [796, 391] on link "Next" at bounding box center [792, 397] width 29 height 29
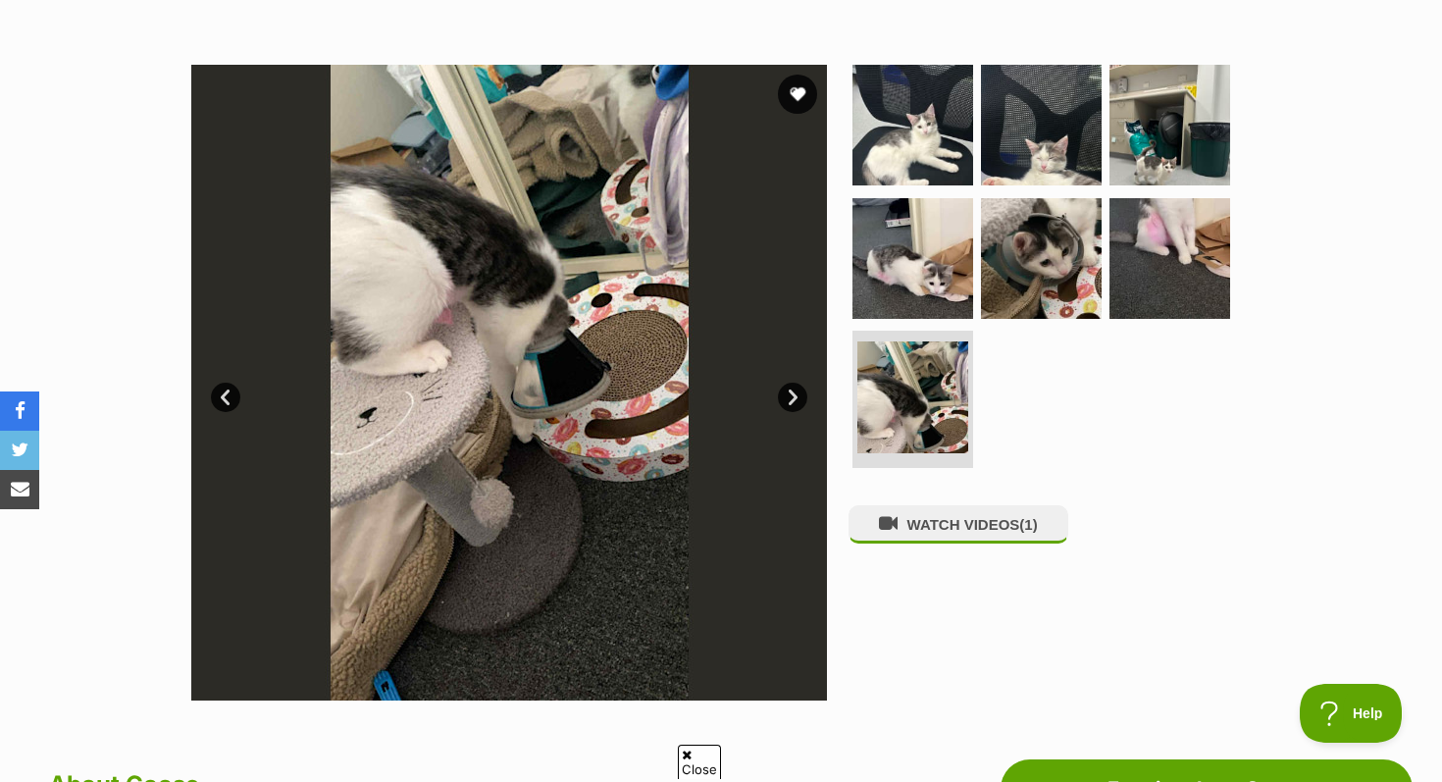
click at [228, 397] on link "Prev" at bounding box center [225, 397] width 29 height 29
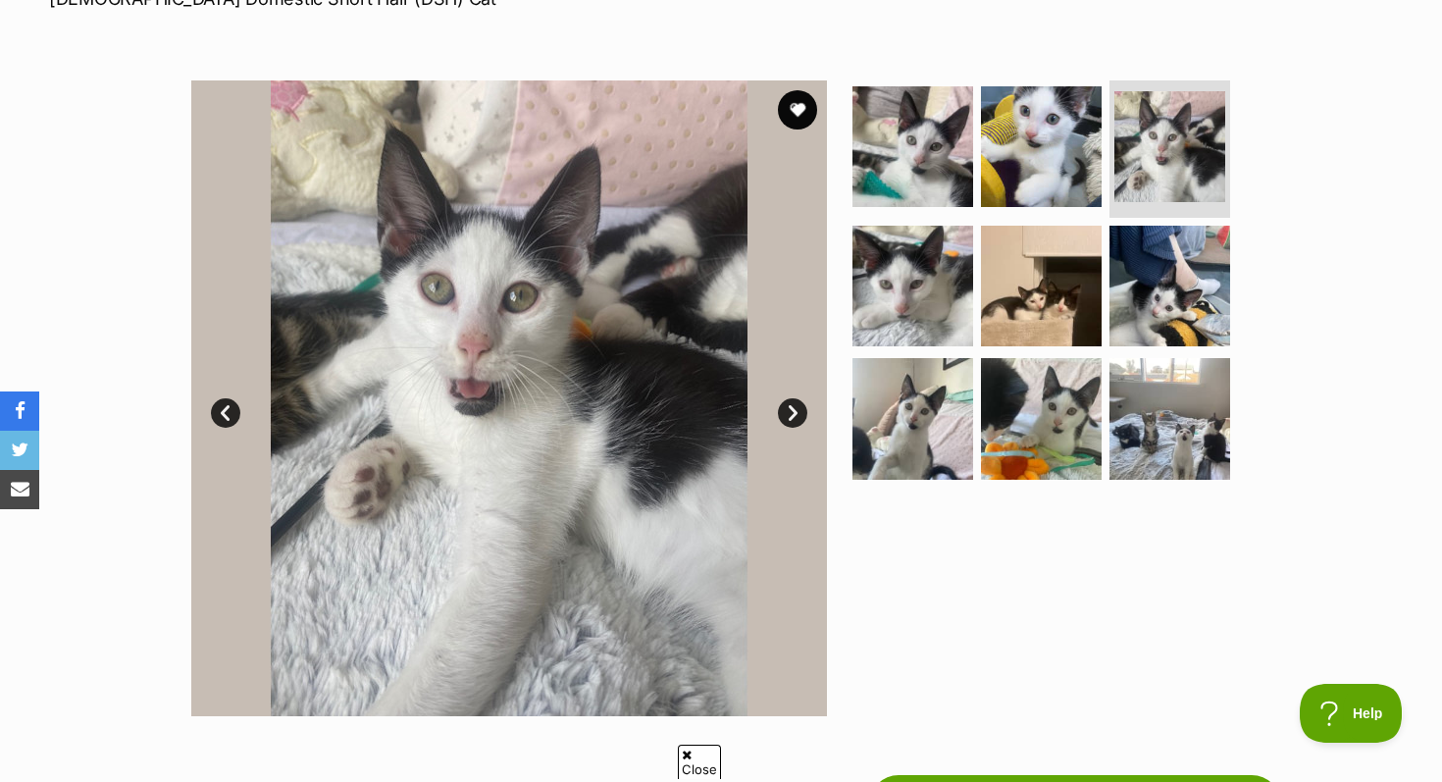
scroll to position [327, 0]
click at [796, 433] on img at bounding box center [509, 399] width 636 height 636
click at [795, 406] on link "Next" at bounding box center [792, 413] width 29 height 29
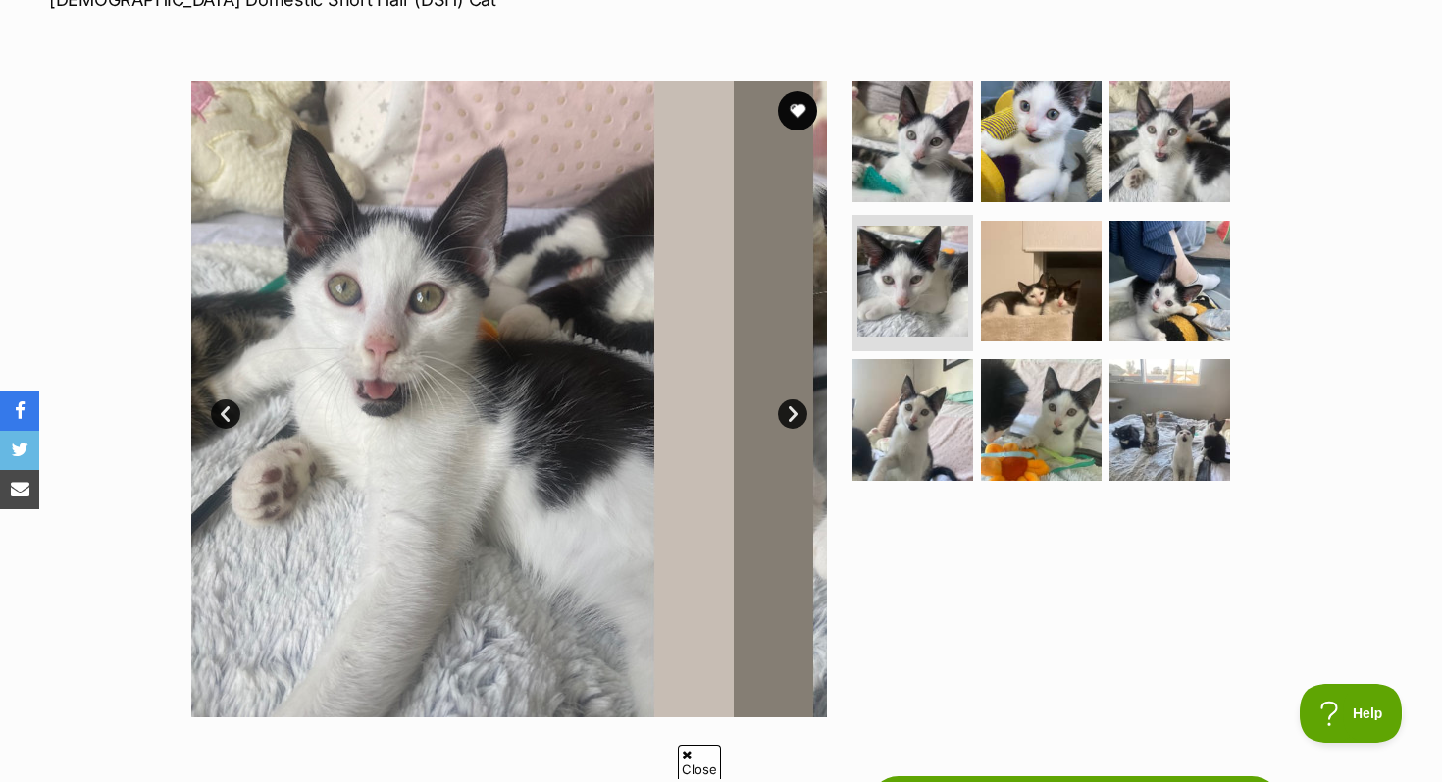
scroll to position [0, 0]
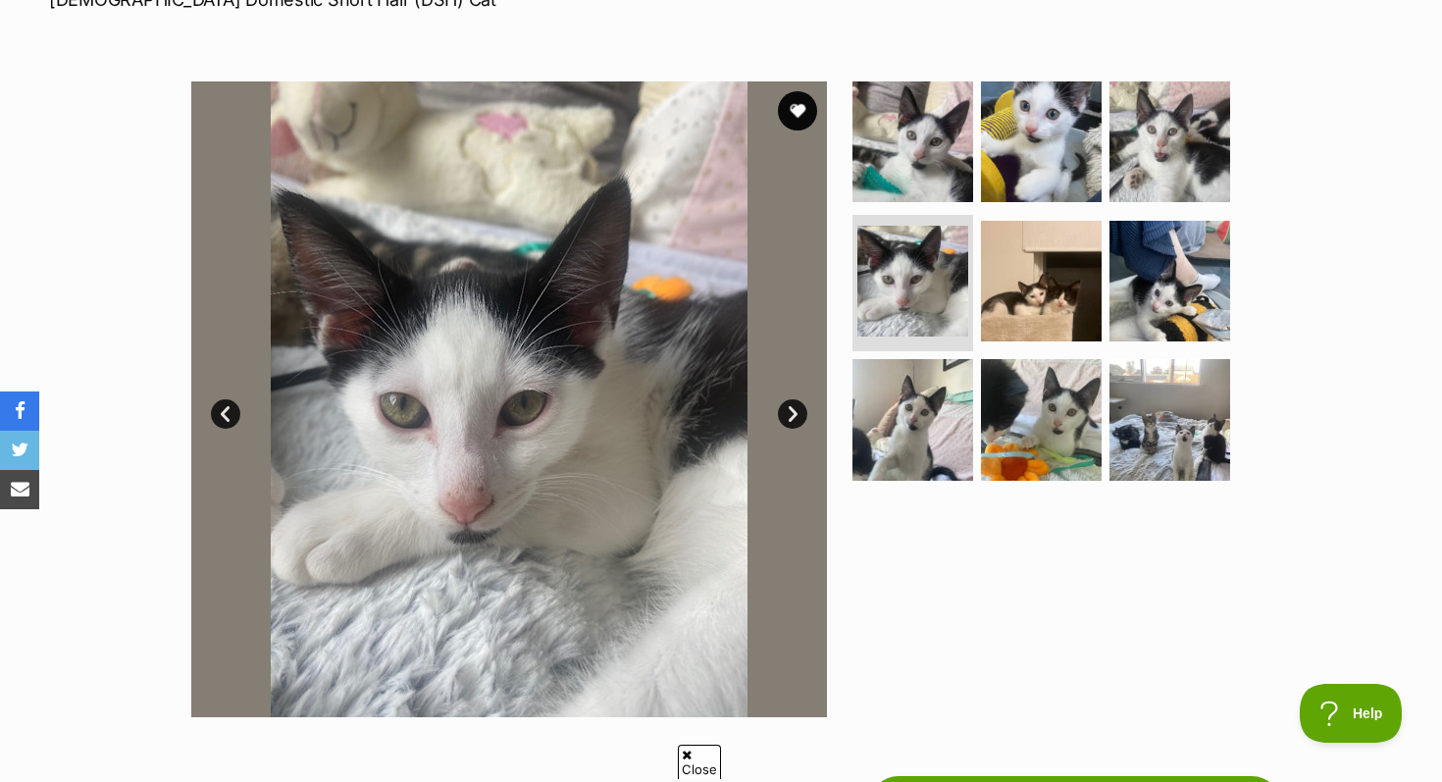
click at [795, 406] on link "Next" at bounding box center [792, 413] width 29 height 29
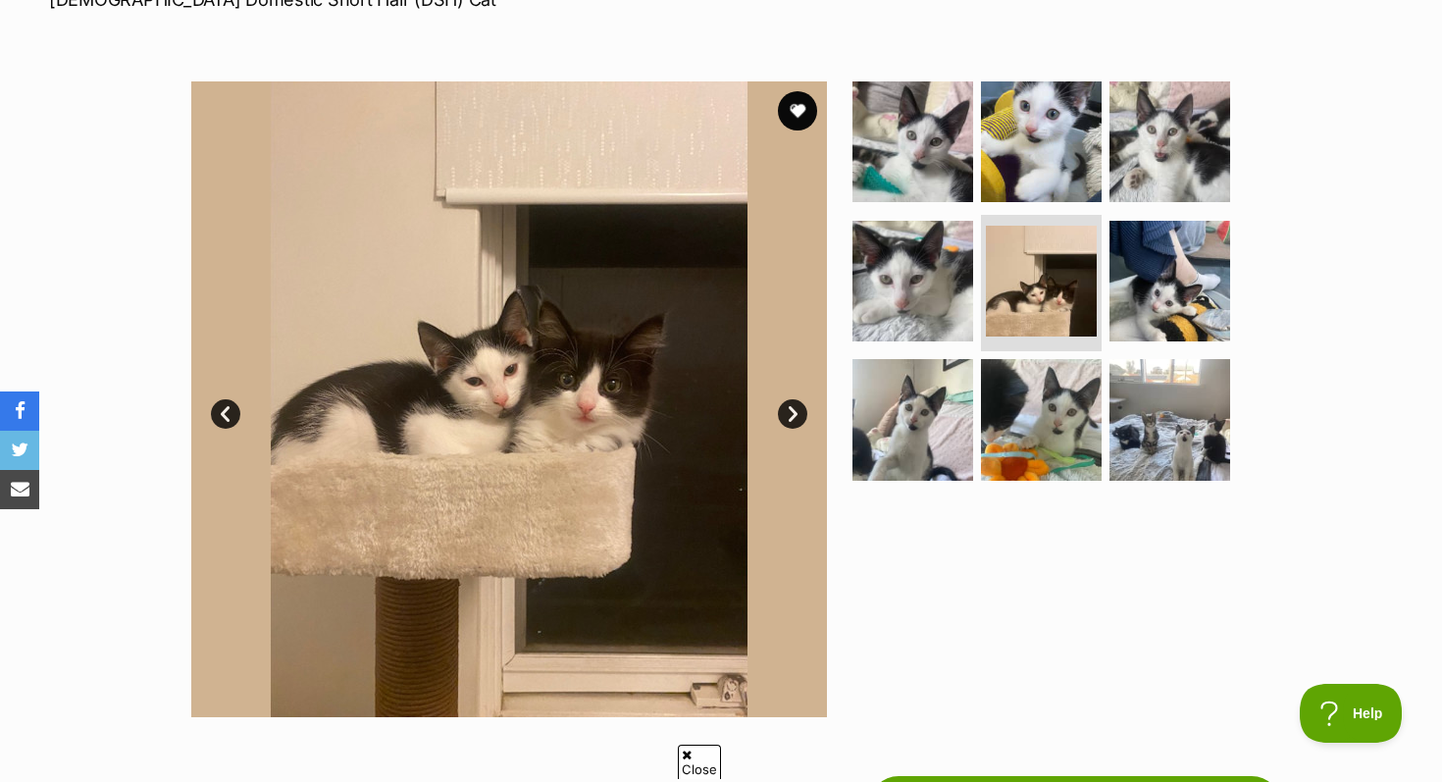
click at [795, 406] on link "Next" at bounding box center [792, 413] width 29 height 29
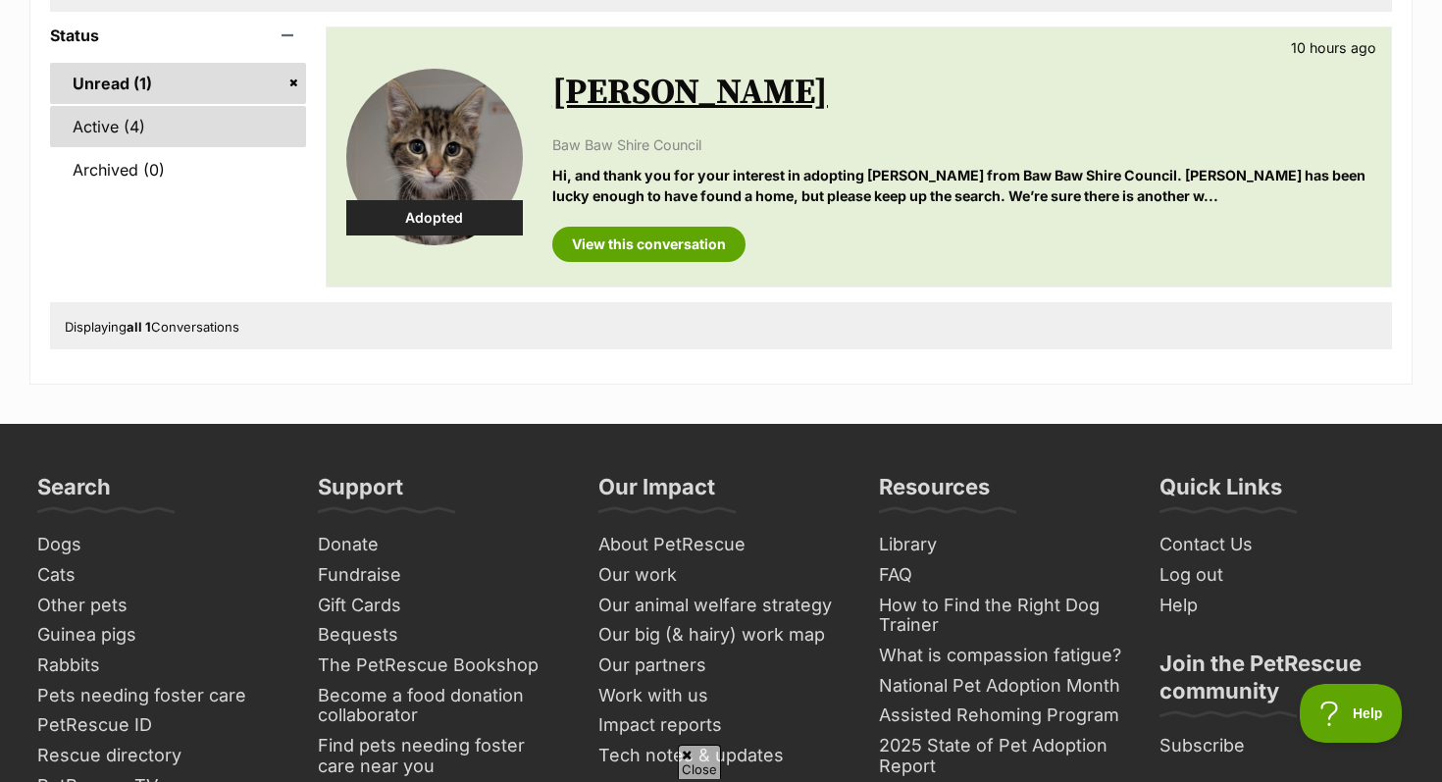
click at [96, 107] on link "Active (4)" at bounding box center [178, 126] width 256 height 41
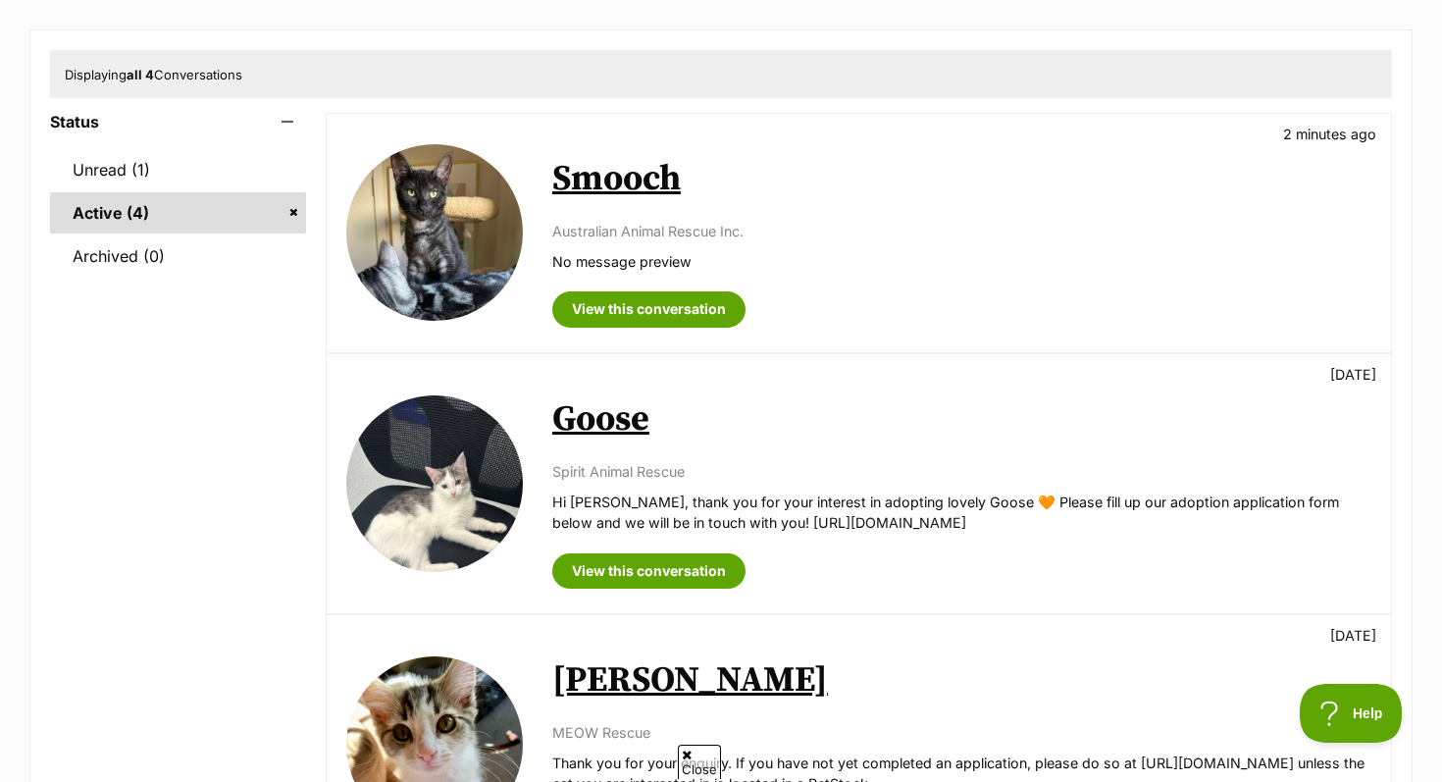
scroll to position [219, 0]
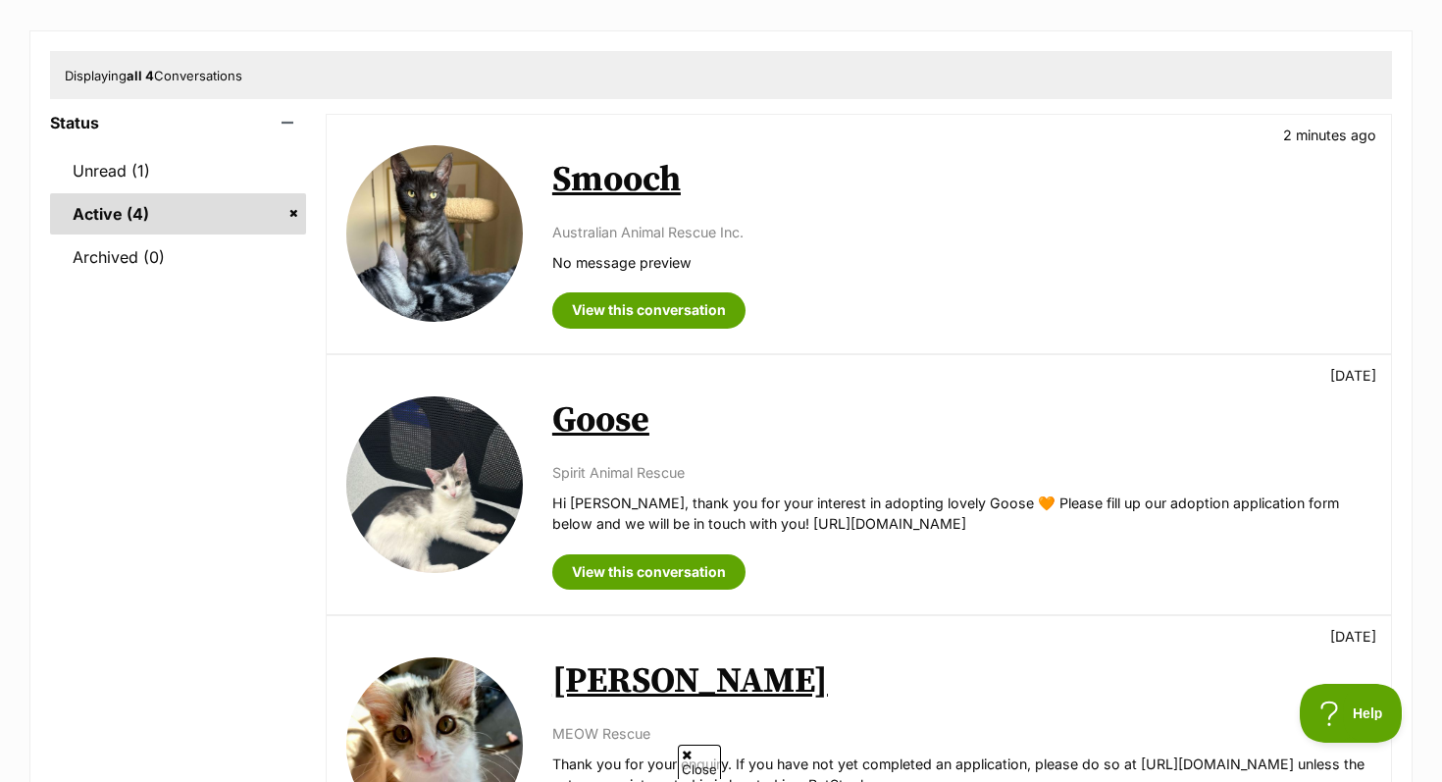
click at [446, 211] on img at bounding box center [434, 233] width 177 height 177
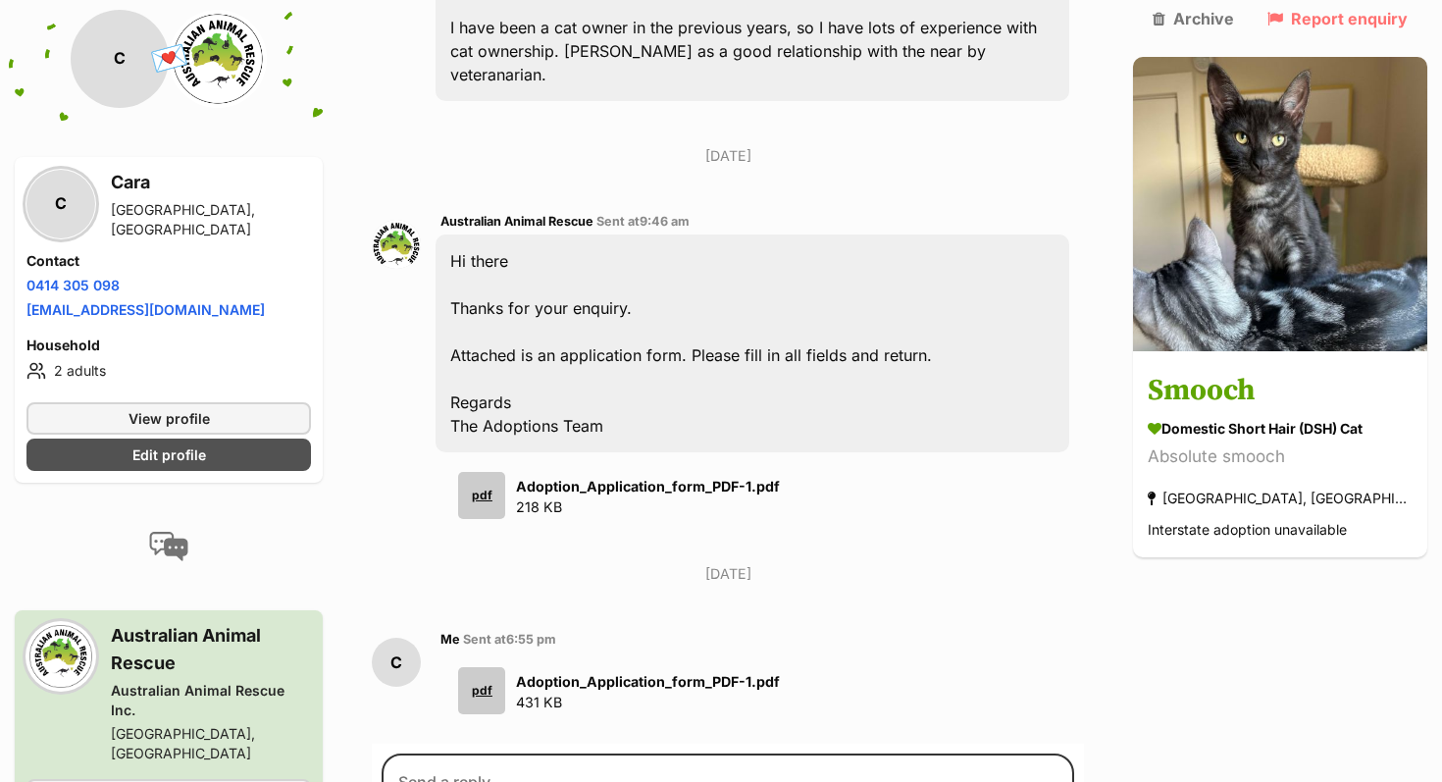
scroll to position [1104, 0]
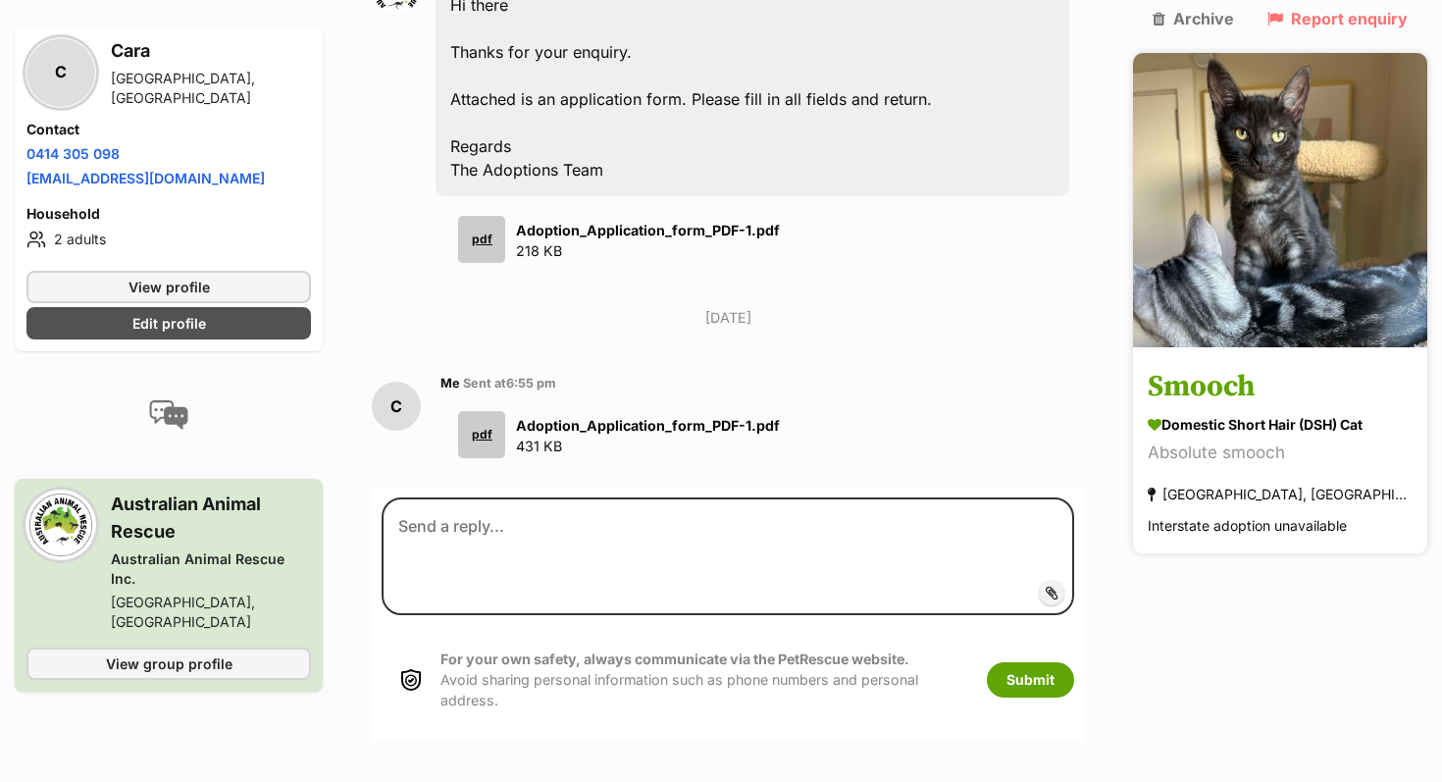
click at [1239, 366] on h3 "Smooch" at bounding box center [1280, 388] width 265 height 44
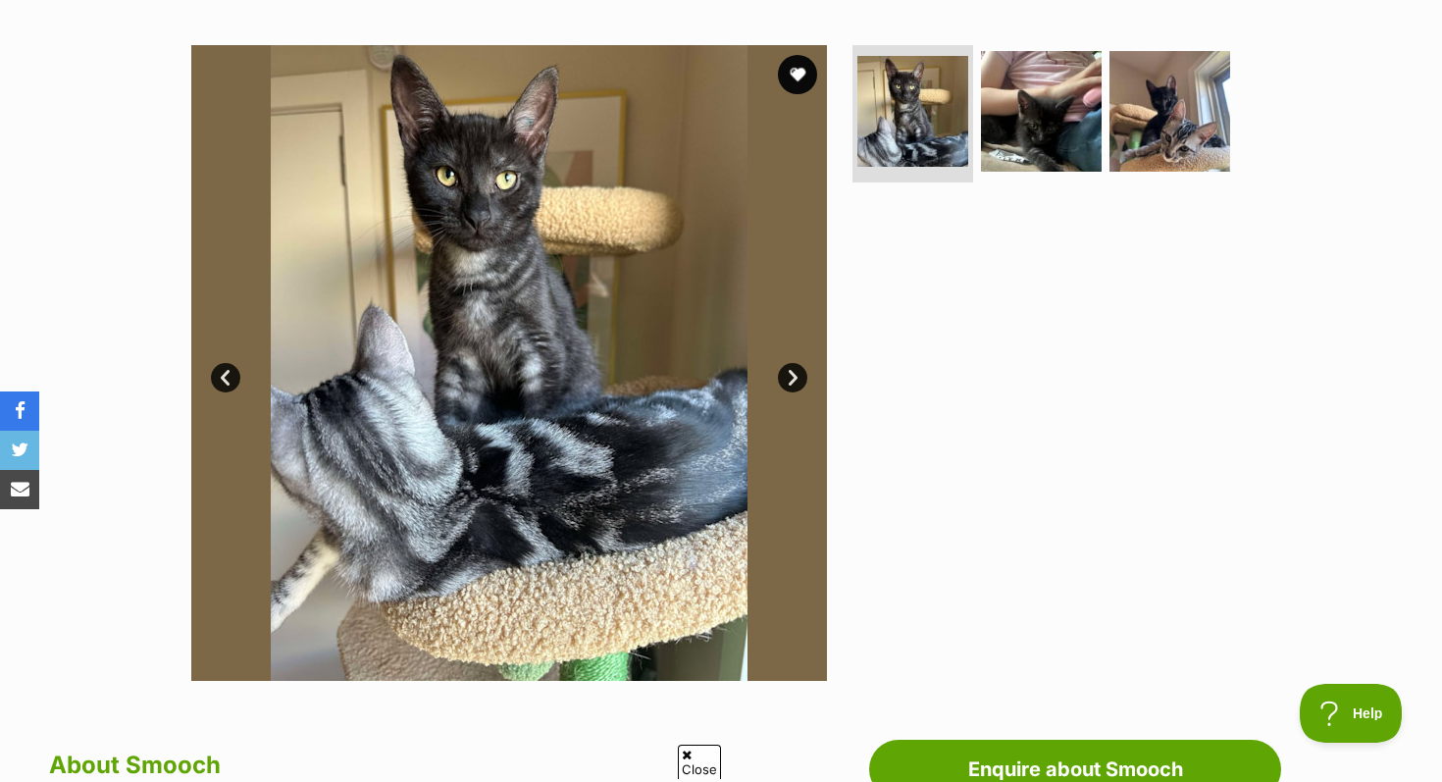
scroll to position [354, 0]
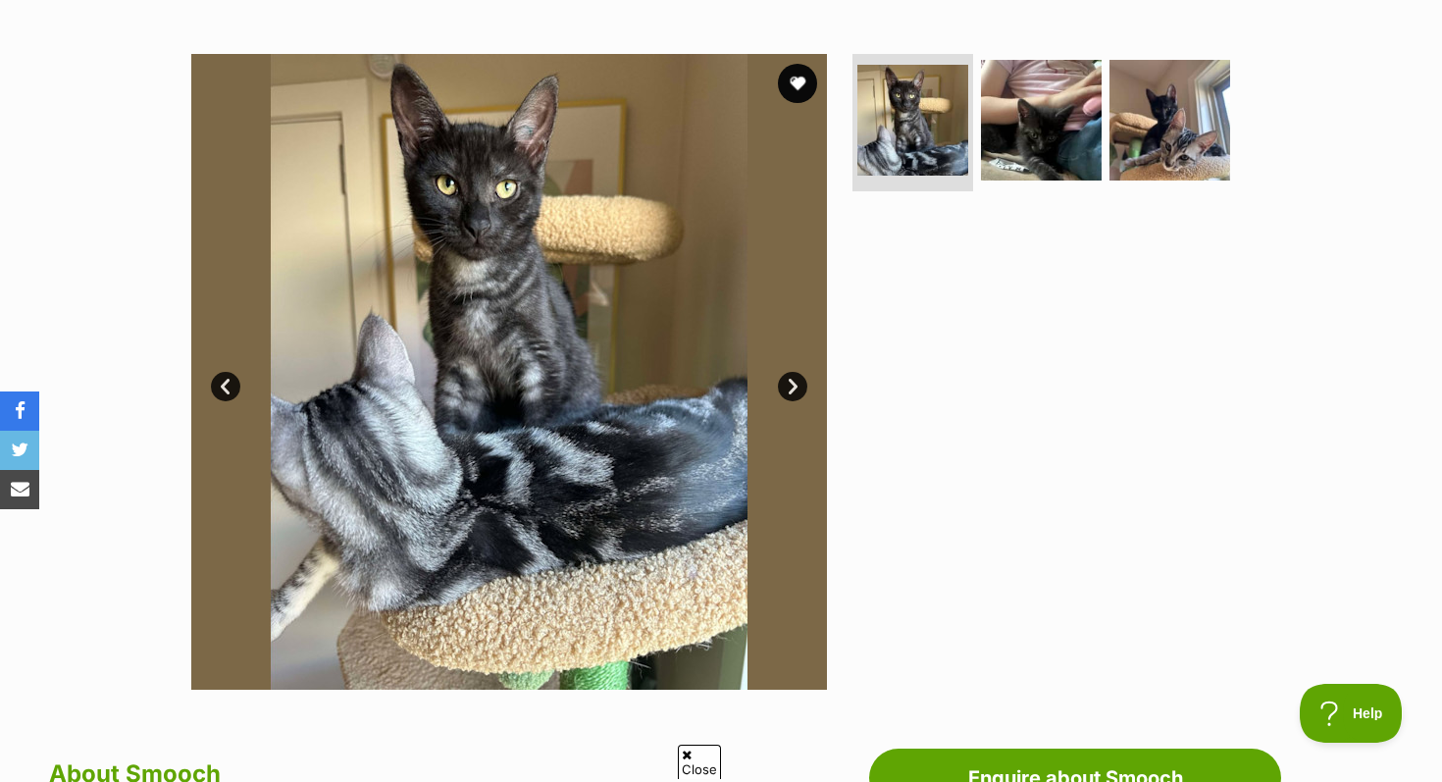
click at [785, 375] on link "Next" at bounding box center [792, 386] width 29 height 29
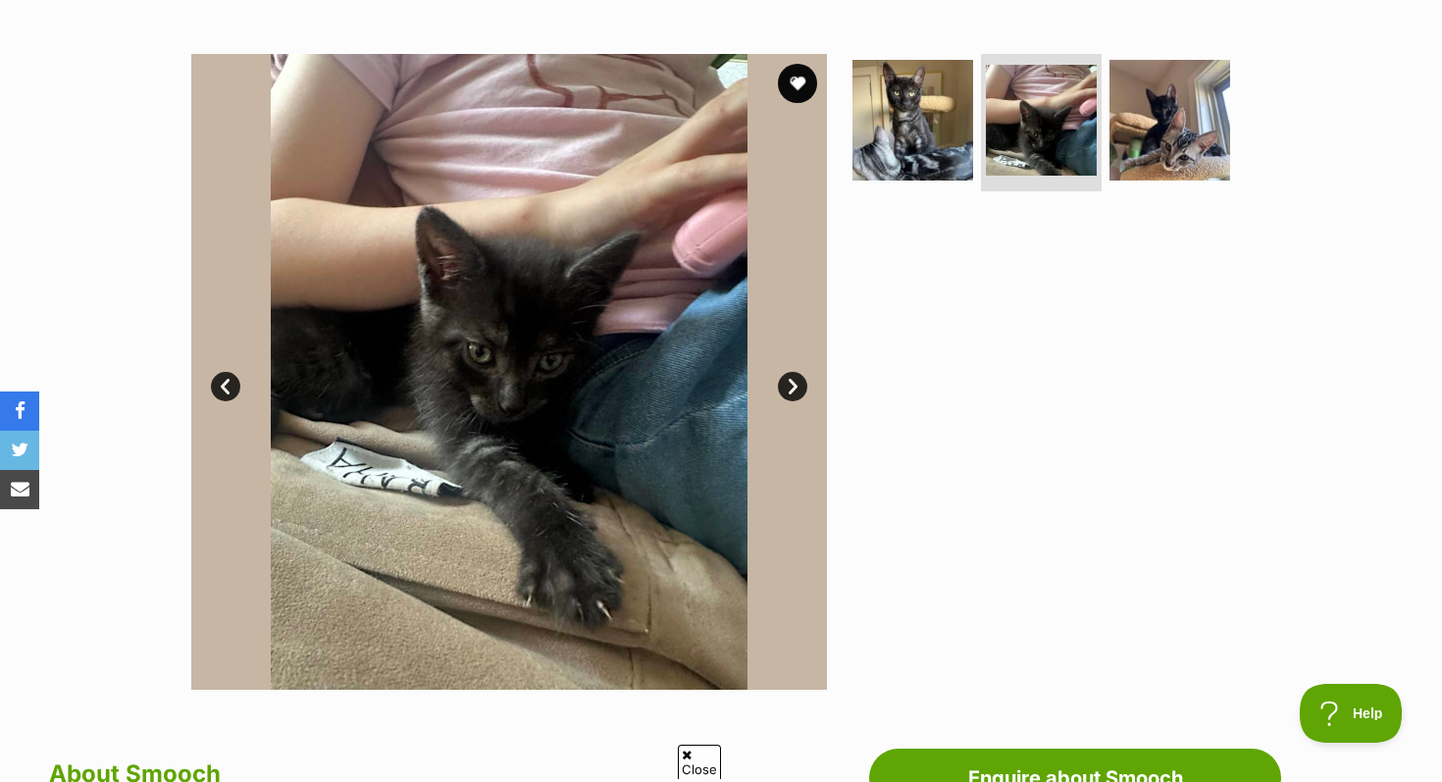
click at [783, 375] on link "Next" at bounding box center [792, 386] width 29 height 29
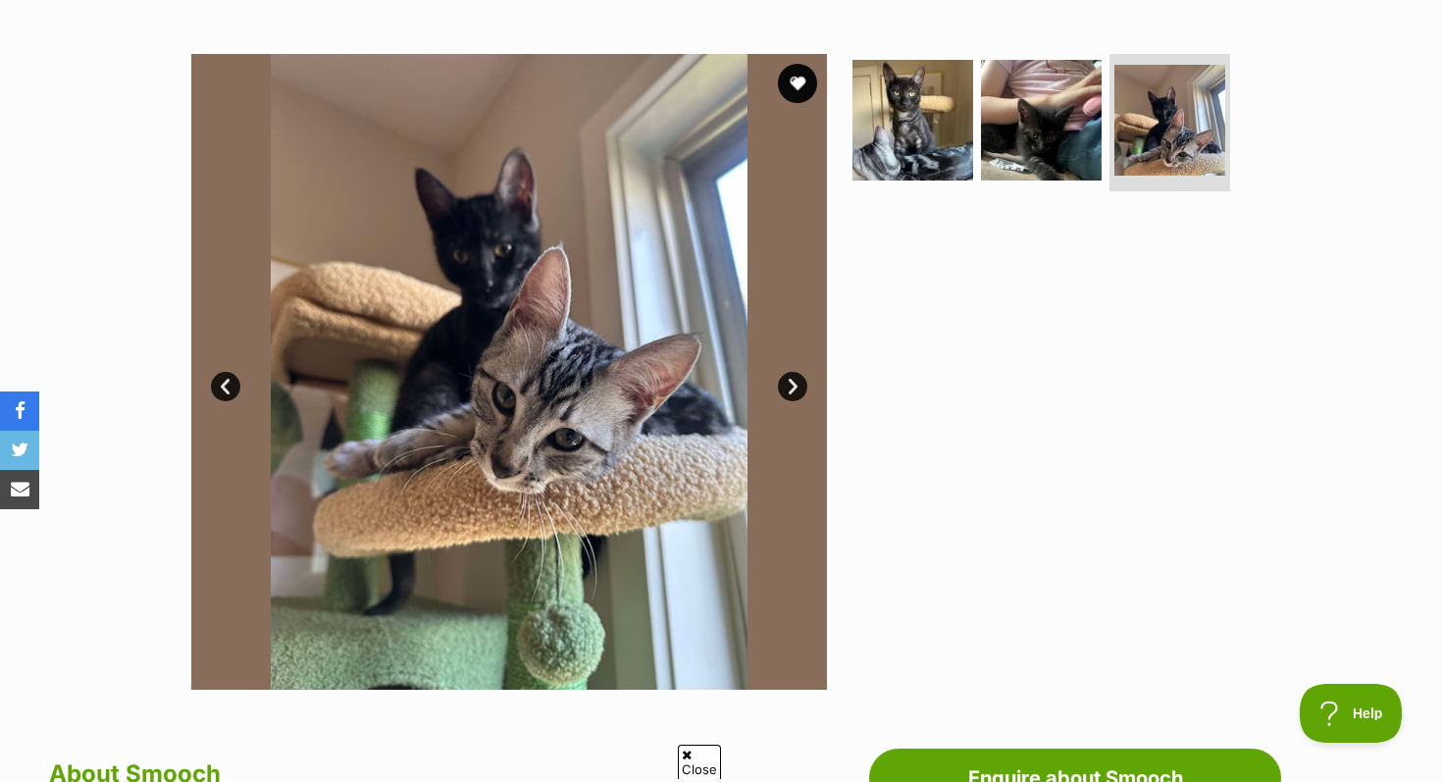
scroll to position [0, 0]
click at [227, 382] on link "Prev" at bounding box center [225, 386] width 29 height 29
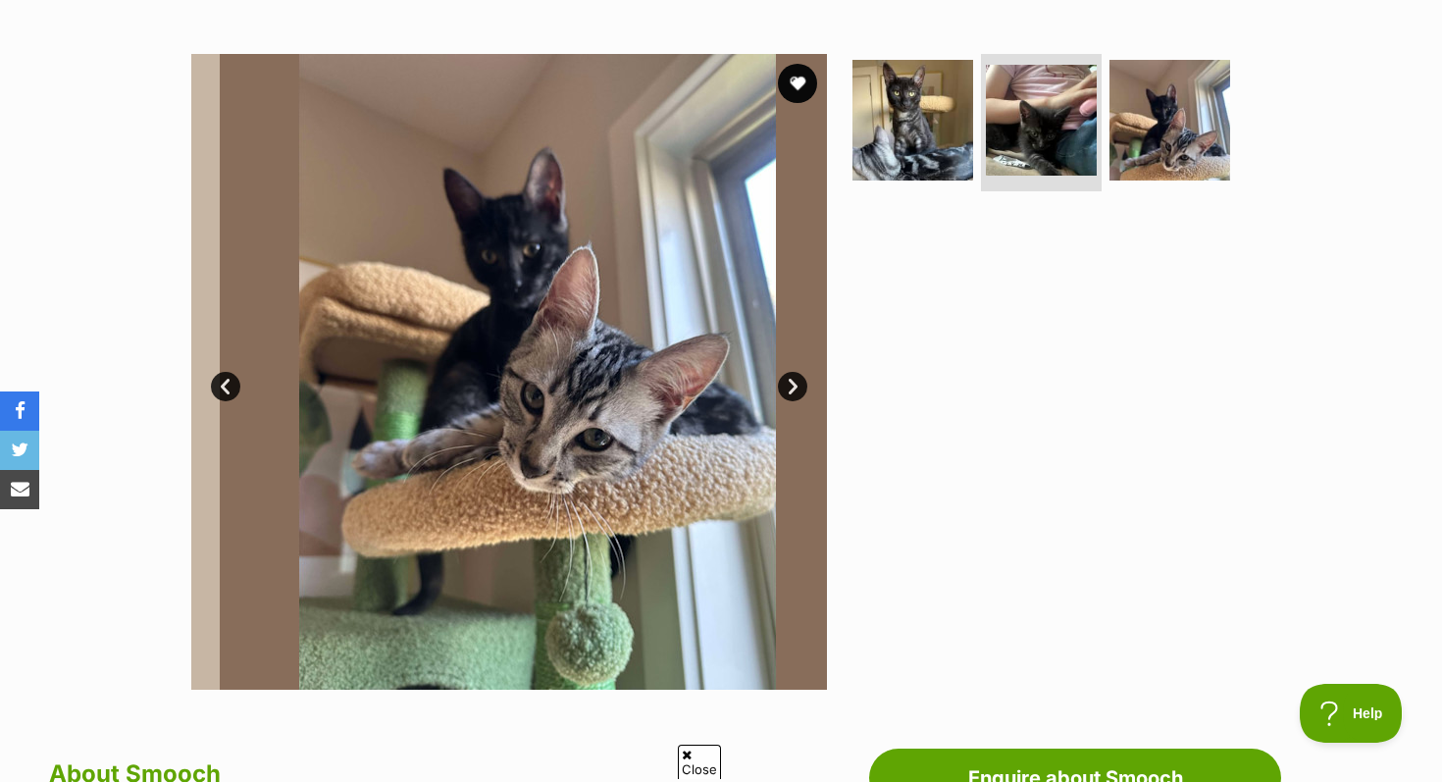
click at [227, 382] on link "Prev" at bounding box center [225, 386] width 29 height 29
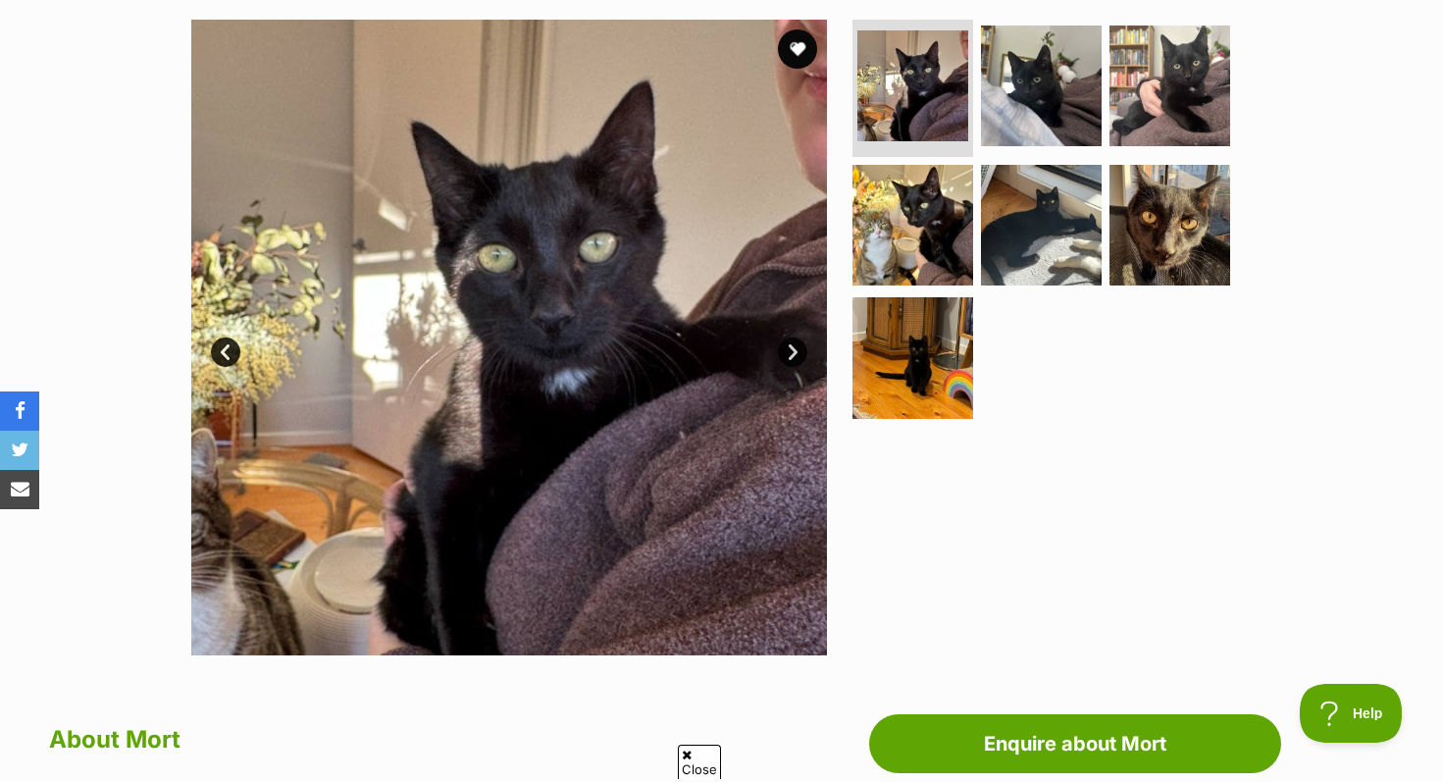
scroll to position [387, 0]
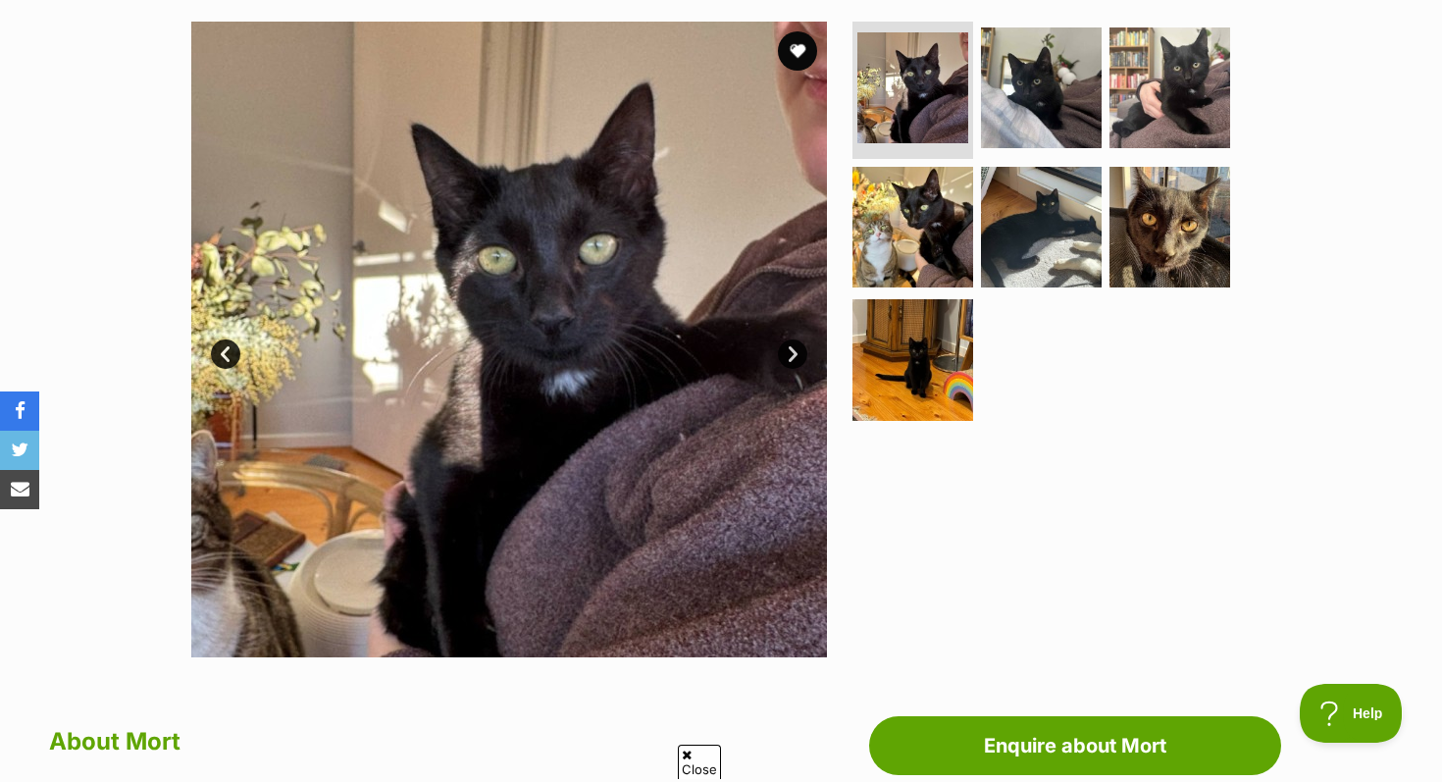
click at [795, 358] on link "Next" at bounding box center [792, 354] width 29 height 29
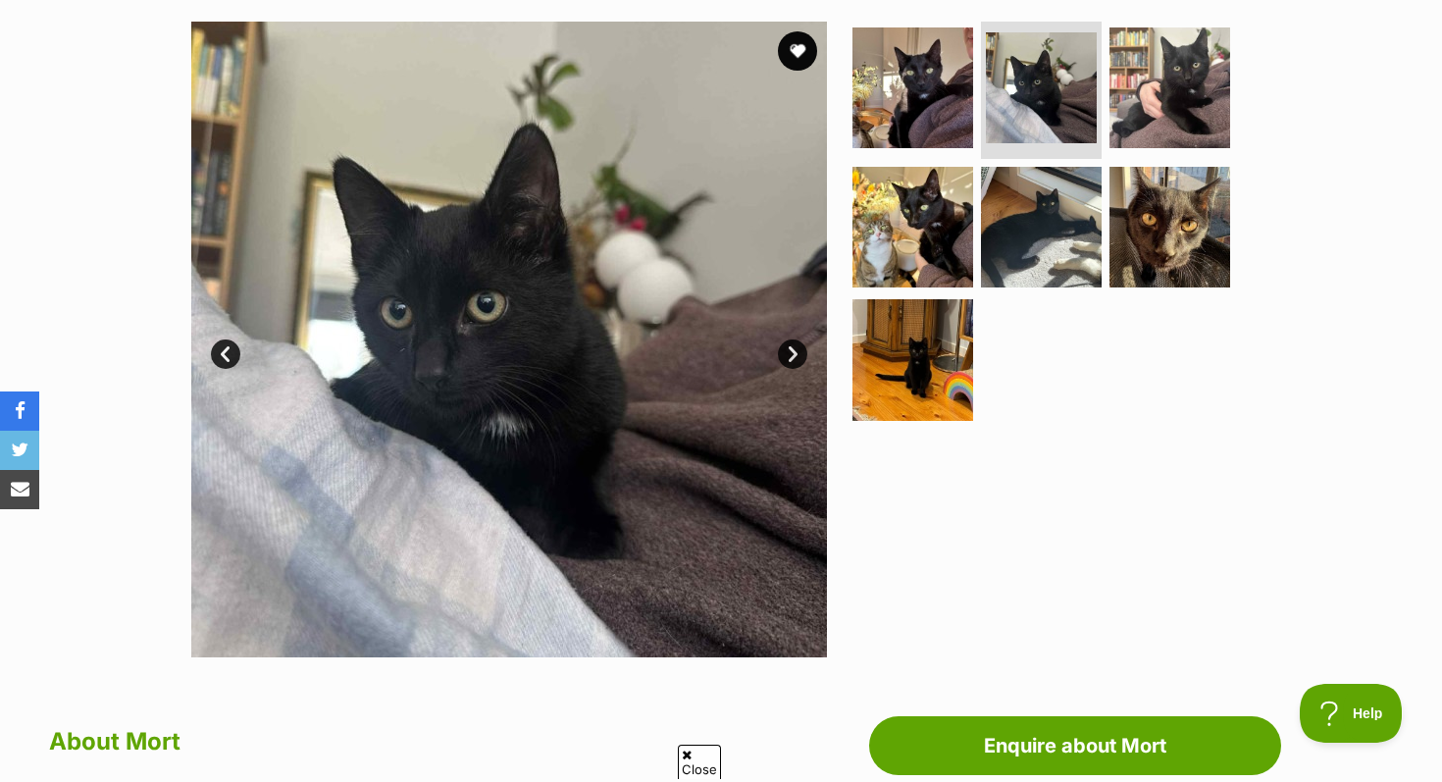
scroll to position [0, 0]
click at [795, 358] on link "Next" at bounding box center [792, 354] width 29 height 29
